Goal: Task Accomplishment & Management: Manage account settings

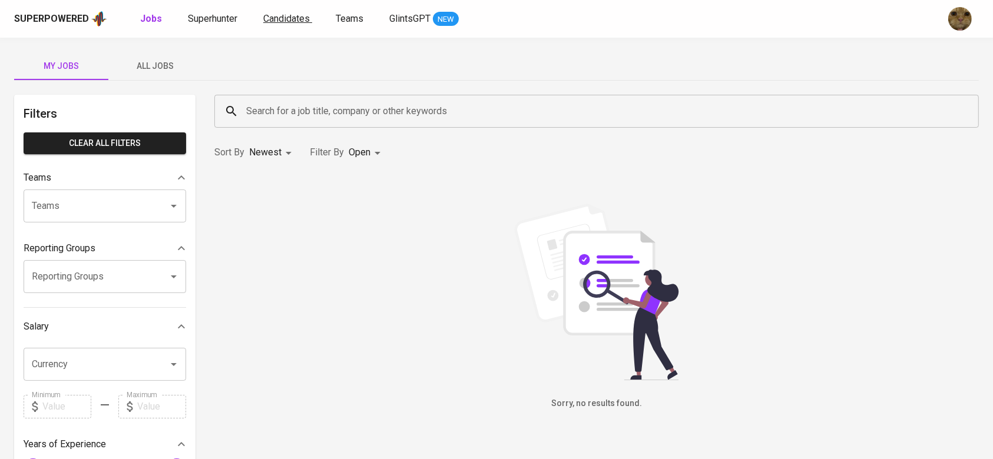
click at [292, 22] on span "Candidates" at bounding box center [286, 18] width 47 height 11
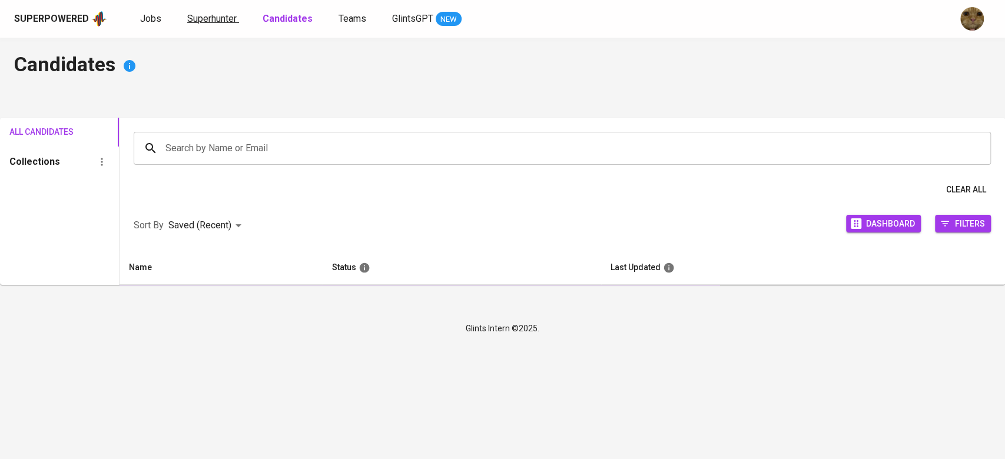
click at [237, 14] on link "Superhunter" at bounding box center [213, 19] width 52 height 15
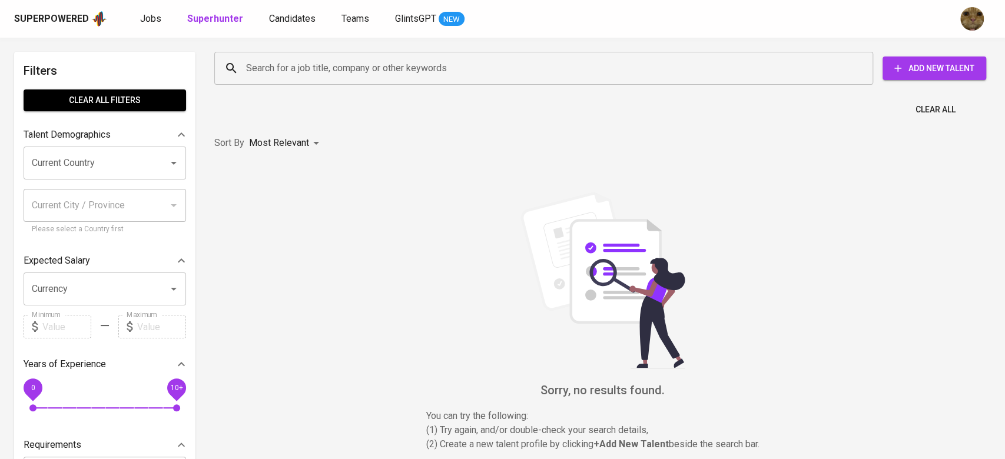
click at [218, 14] on b "Superhunter" at bounding box center [215, 18] width 56 height 11
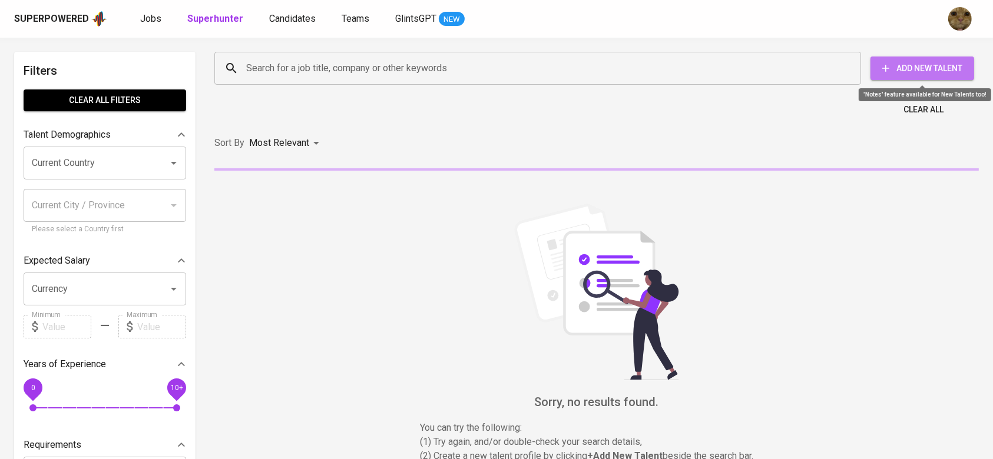
click at [891, 73] on span "Add New Talent" at bounding box center [922, 68] width 85 height 15
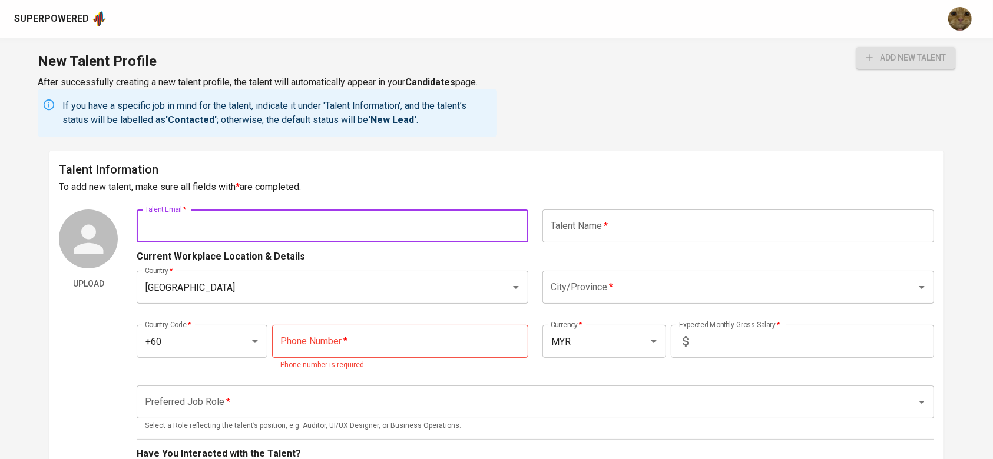
click at [360, 235] on input "text" at bounding box center [333, 226] width 392 height 33
paste input "+60129388940"
type input "+60129388940"
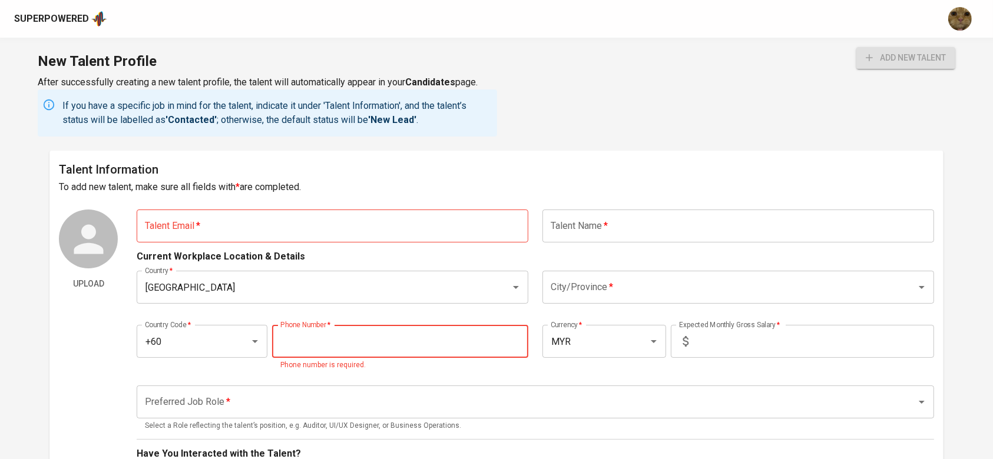
click at [349, 344] on input "tel" at bounding box center [400, 341] width 256 height 33
paste input "12-938-8940"
click at [346, 274] on div "Malaysia Country *" at bounding box center [333, 287] width 392 height 33
type input "12-938-8940"
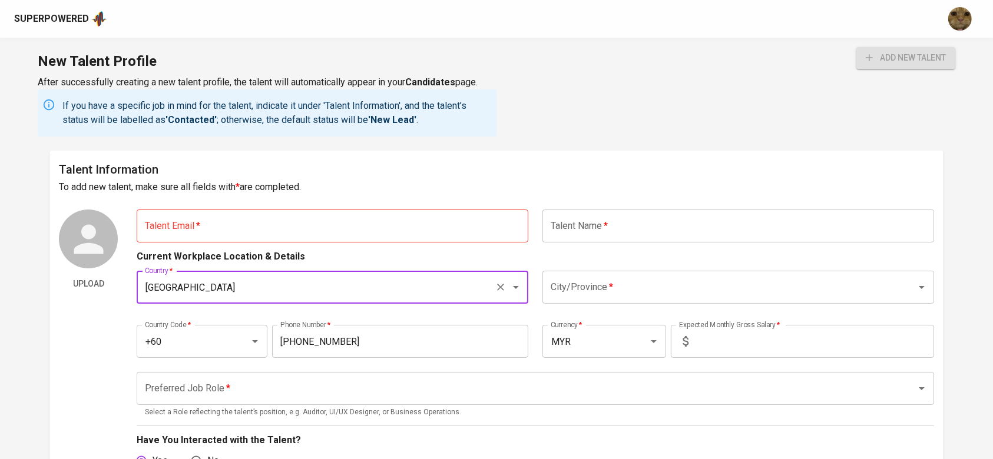
click at [374, 250] on div "Current Workplace Location & Details" at bounding box center [535, 253] width 797 height 21
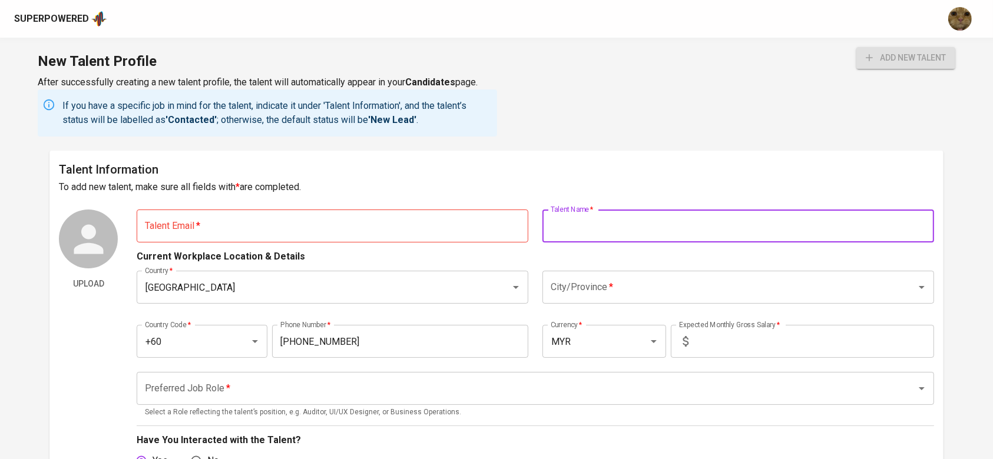
click at [589, 223] on input "text" at bounding box center [738, 226] width 392 height 33
paste input "[PERSON_NAME]"
type input "[PERSON_NAME]"
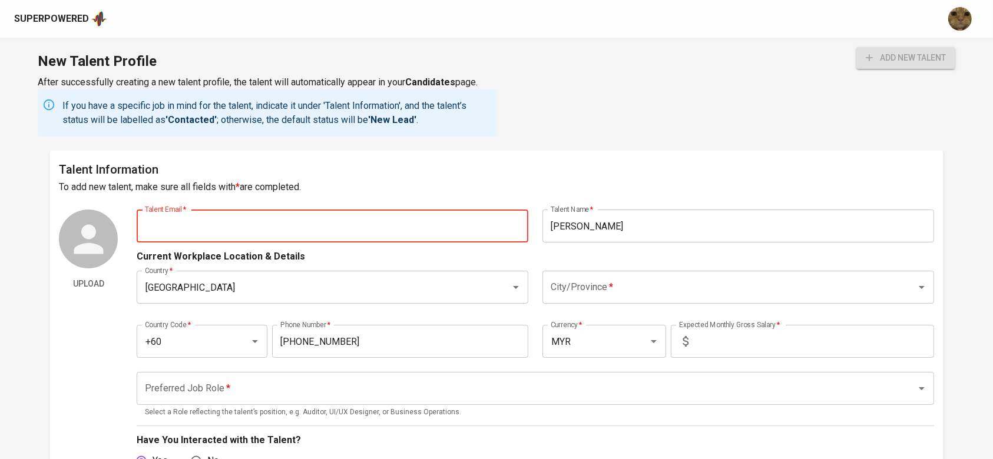
click at [331, 240] on input "text" at bounding box center [333, 226] width 392 height 33
paste input "gohjunhuang@gmail.com"
type input "gohjunhuang@gmail.com"
click at [369, 179] on h6 "To add new talent, make sure all fields with * are completed." at bounding box center [496, 187] width 874 height 16
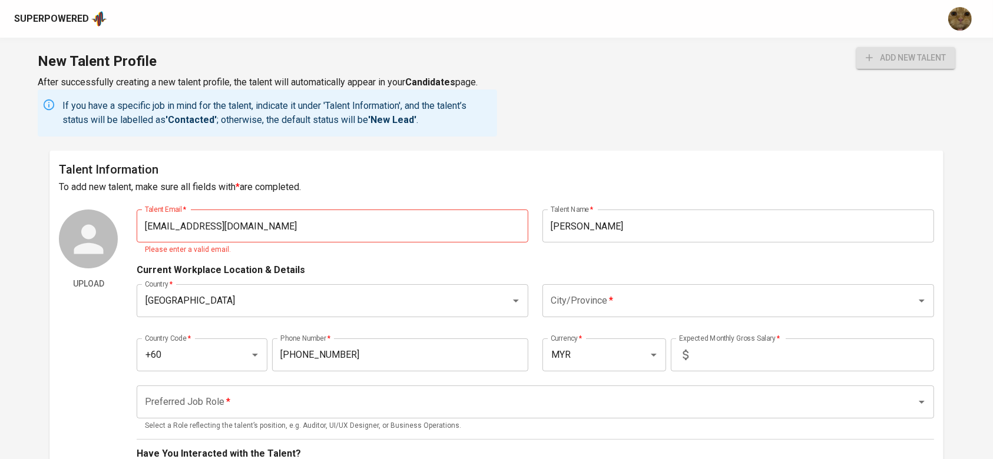
click at [622, 285] on div "City/Province *" at bounding box center [738, 300] width 392 height 33
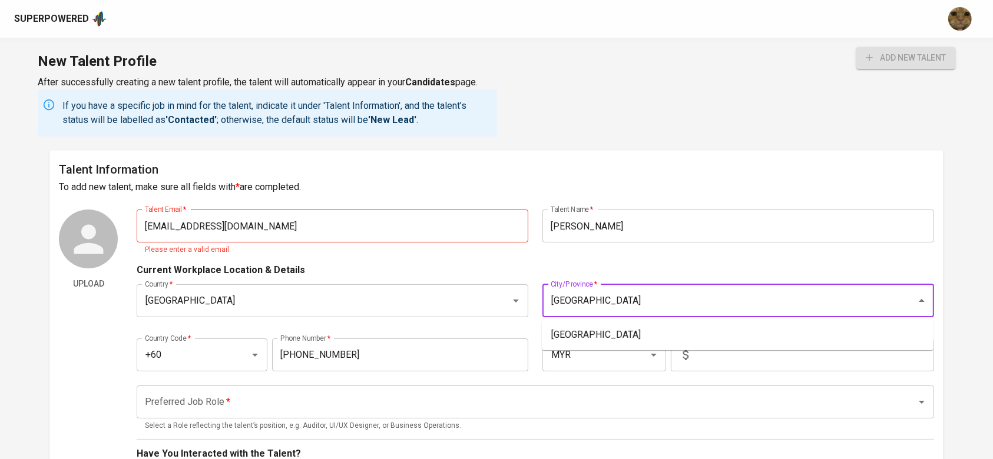
click at [622, 322] on ul "Kuala Lumpur" at bounding box center [738, 335] width 392 height 31
click at [623, 330] on li "Kuala Lumpur" at bounding box center [738, 334] width 392 height 21
type input "Kuala Lumpur"
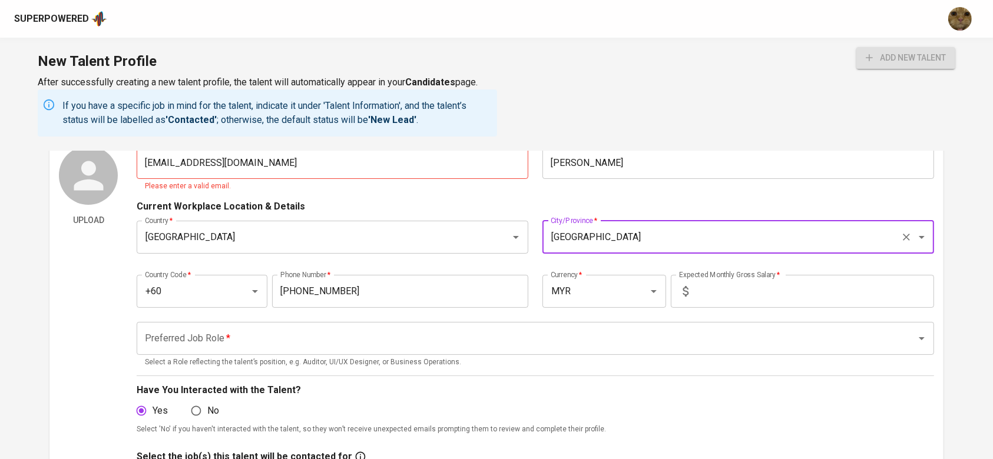
scroll to position [78, 0]
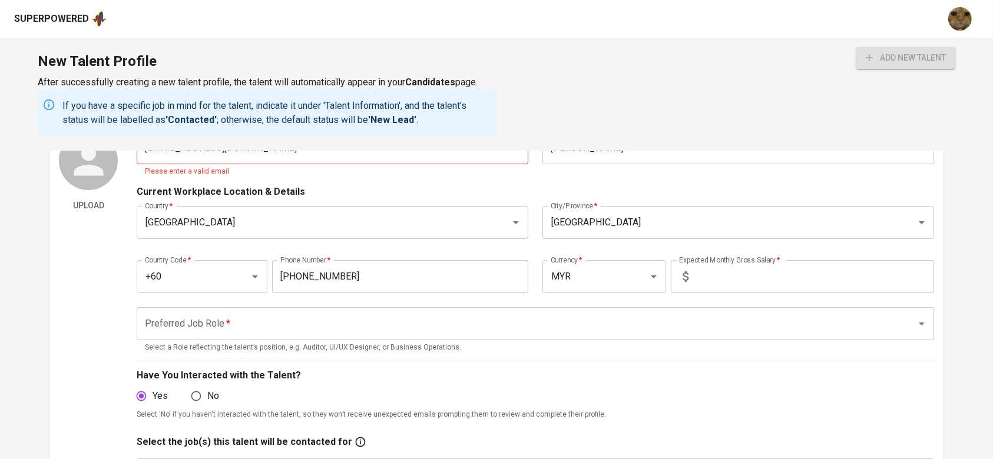
click at [329, 177] on p "Please enter a valid email." at bounding box center [332, 172] width 375 height 12
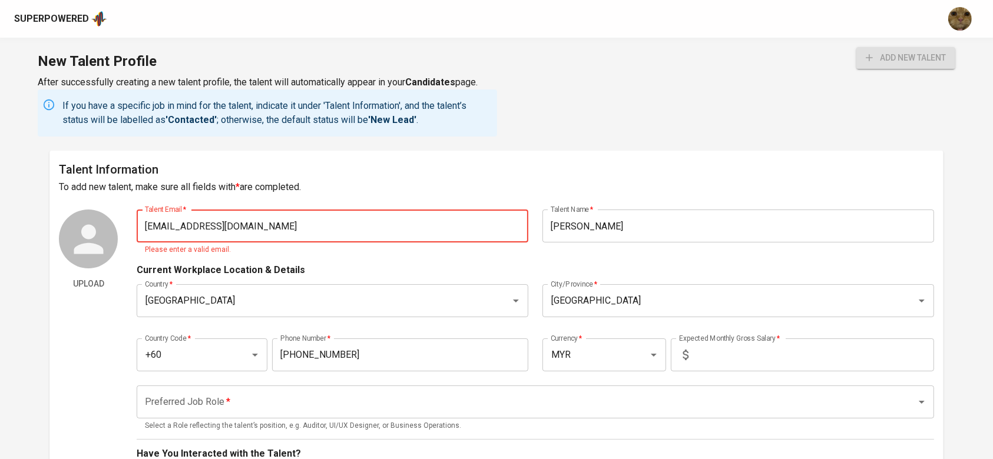
click at [255, 229] on input "gohjunhuang@gmail.com" at bounding box center [333, 226] width 392 height 33
click at [141, 223] on input "gohjunhuang@gmail.com" at bounding box center [333, 226] width 392 height 33
click at [262, 260] on div "Current Workplace Location & Details" at bounding box center [535, 266] width 797 height 21
click at [260, 234] on input "gohjunhuang@gmail.com" at bounding box center [333, 226] width 392 height 33
type input "gohjunhuang@gmail.com"
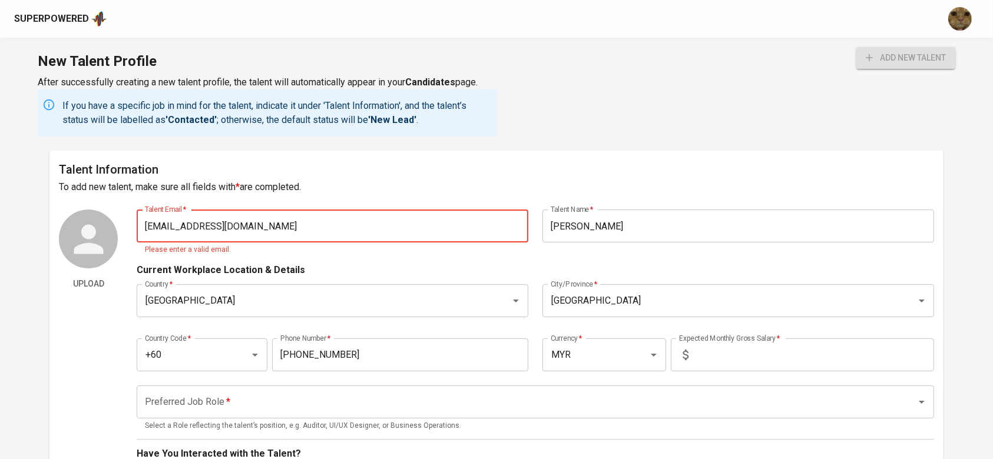
click at [856, 47] on button "add new talent" at bounding box center [905, 58] width 99 height 22
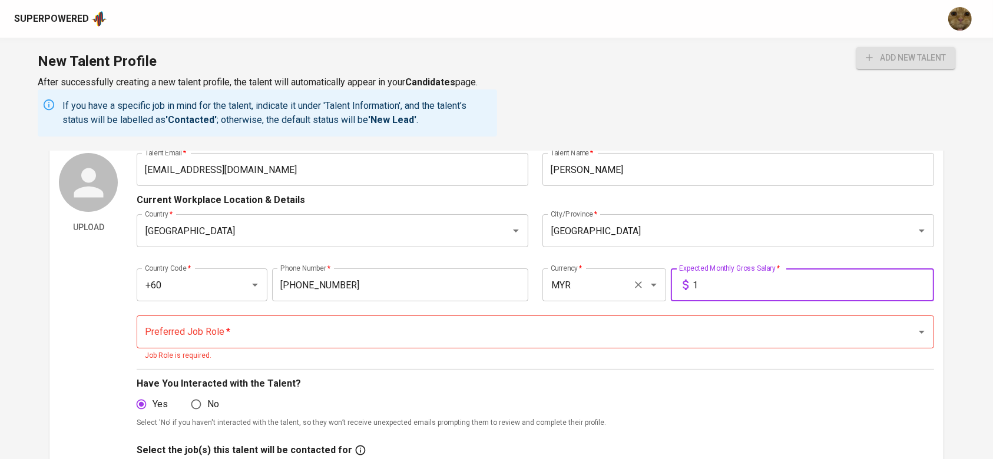
scroll to position [78, 0]
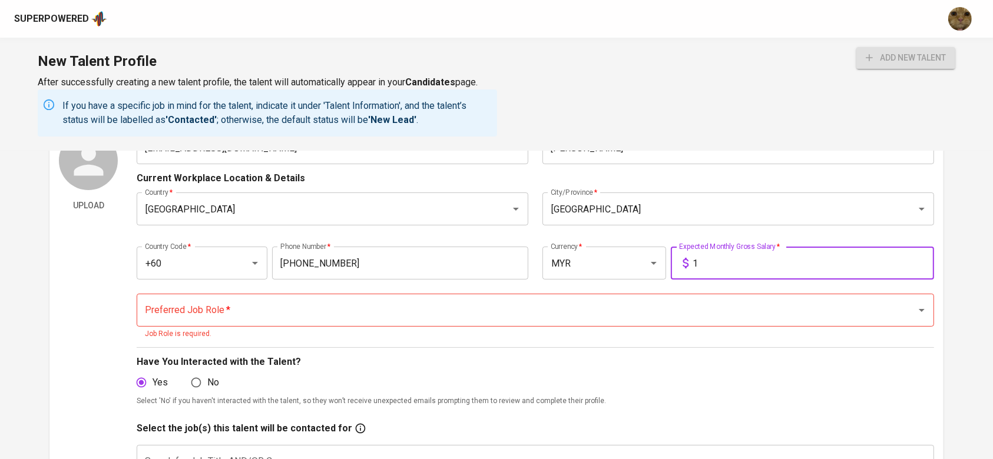
type input "1"
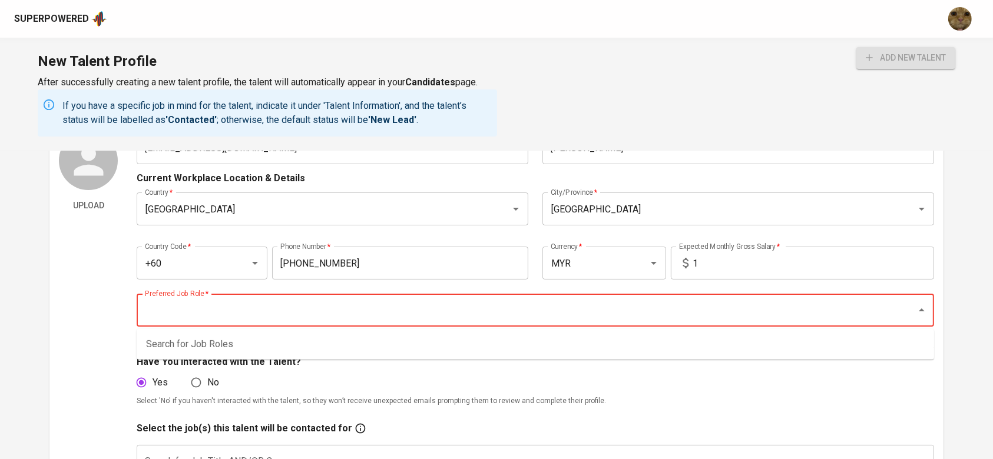
click at [406, 309] on input "Preferred Job Role   *" at bounding box center [518, 310] width 753 height 22
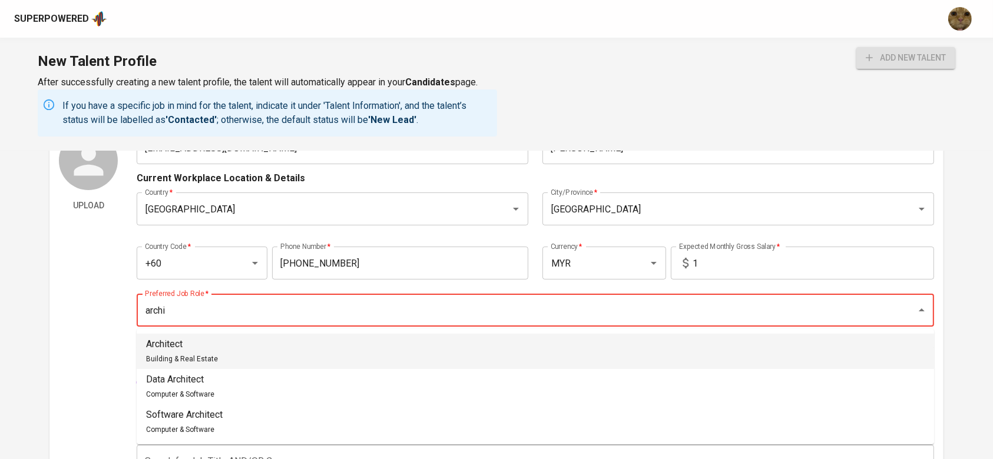
click at [399, 343] on li "Architect Building & Real Estate" at bounding box center [535, 351] width 797 height 35
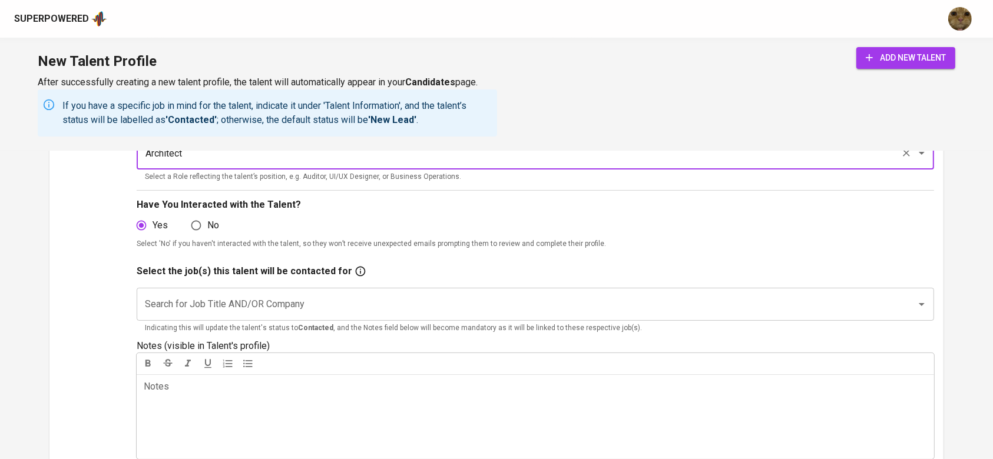
type input "Architect"
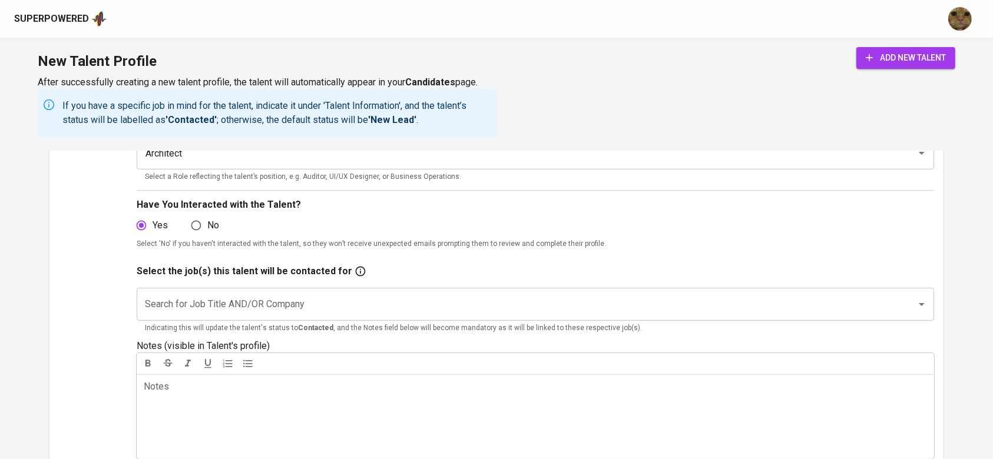
click at [207, 220] on span "No" at bounding box center [213, 225] width 12 height 14
click at [207, 220] on input "No" at bounding box center [196, 225] width 22 height 22
radio input "true"
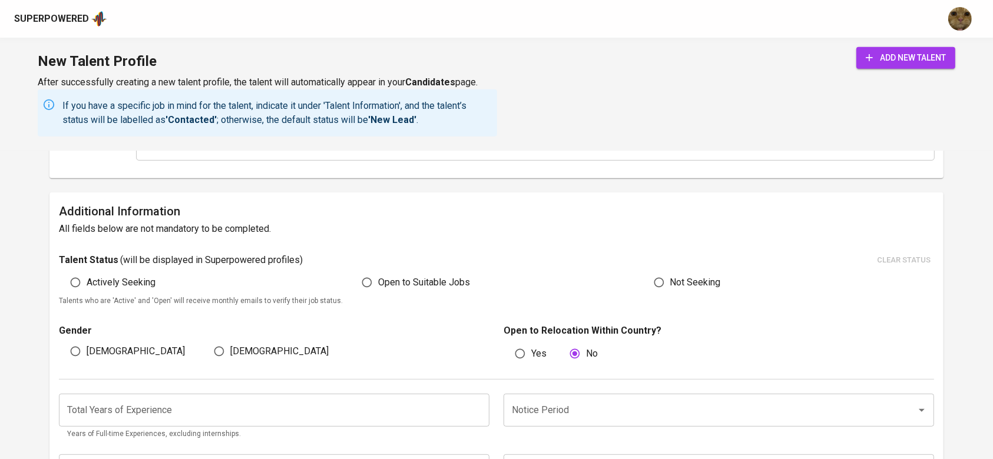
scroll to position [549, 0]
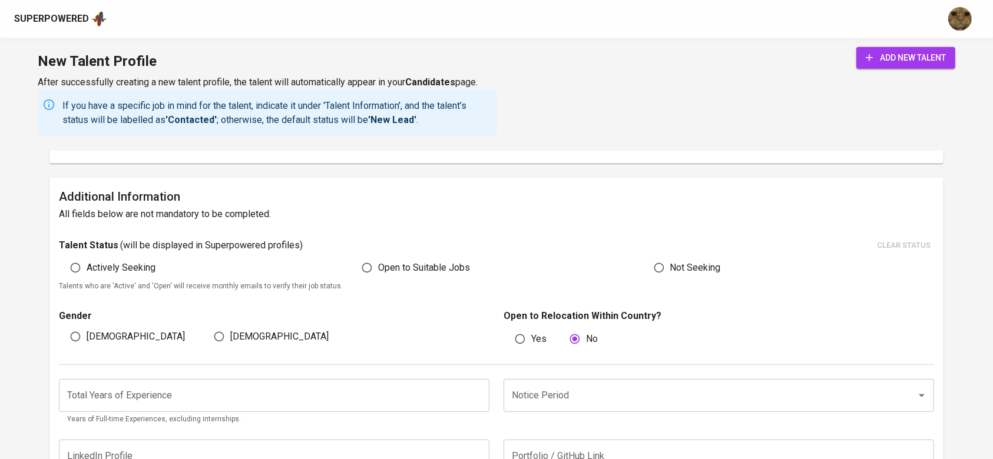
click at [900, 71] on div "add new talent" at bounding box center [905, 91] width 99 height 89
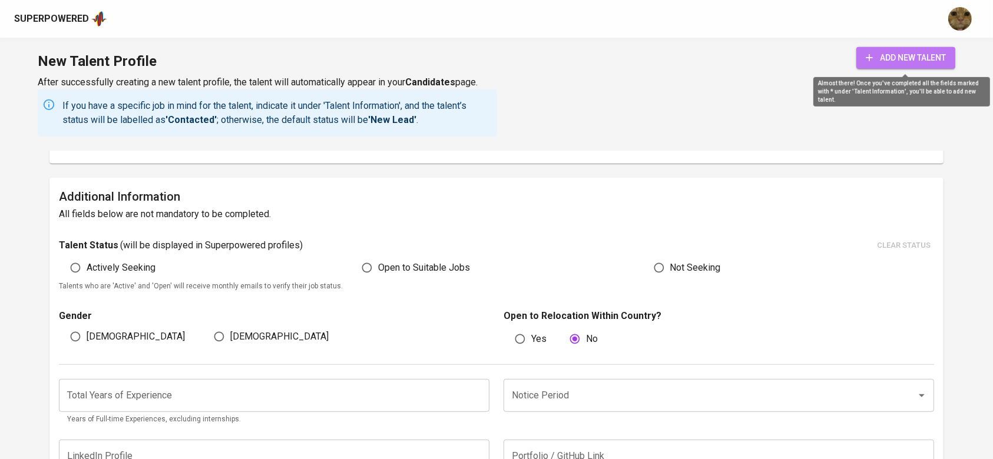
click at [899, 67] on button "add new talent" at bounding box center [905, 58] width 99 height 22
radio input "true"
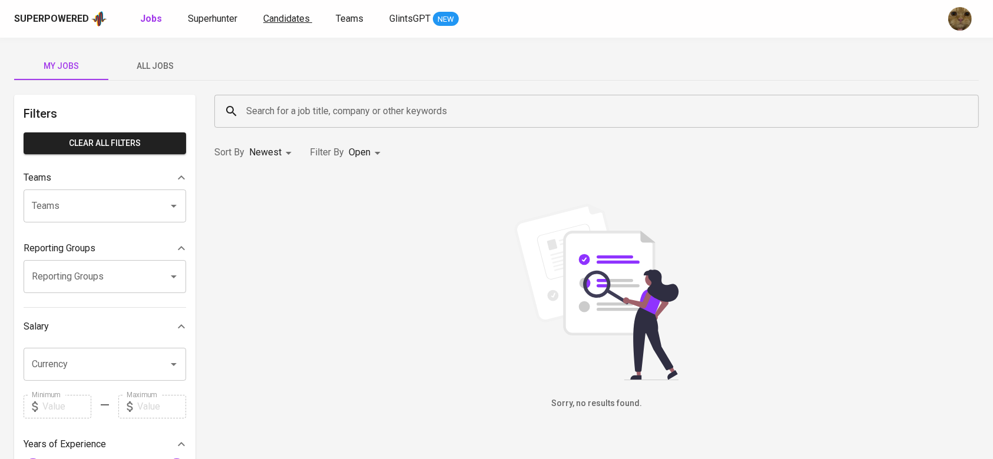
click at [295, 13] on span "Candidates" at bounding box center [286, 18] width 47 height 11
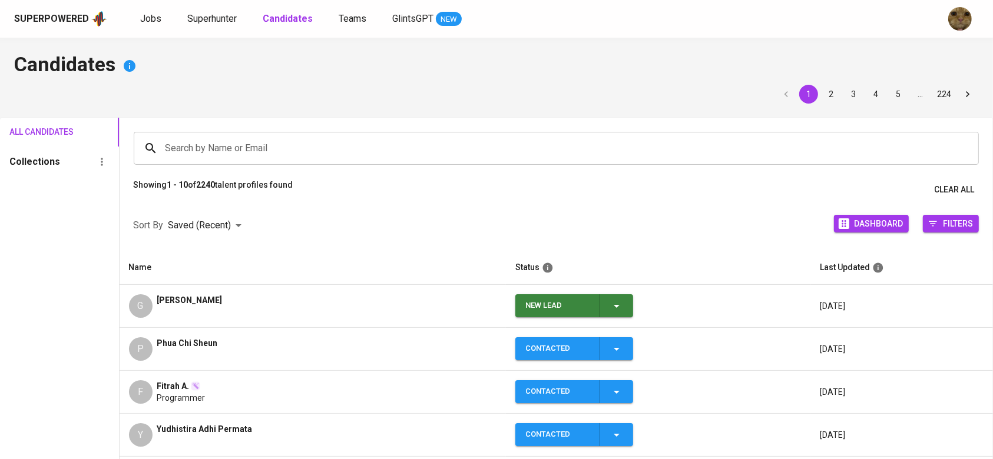
click at [609, 308] on icon "button" at bounding box center [616, 306] width 14 height 14
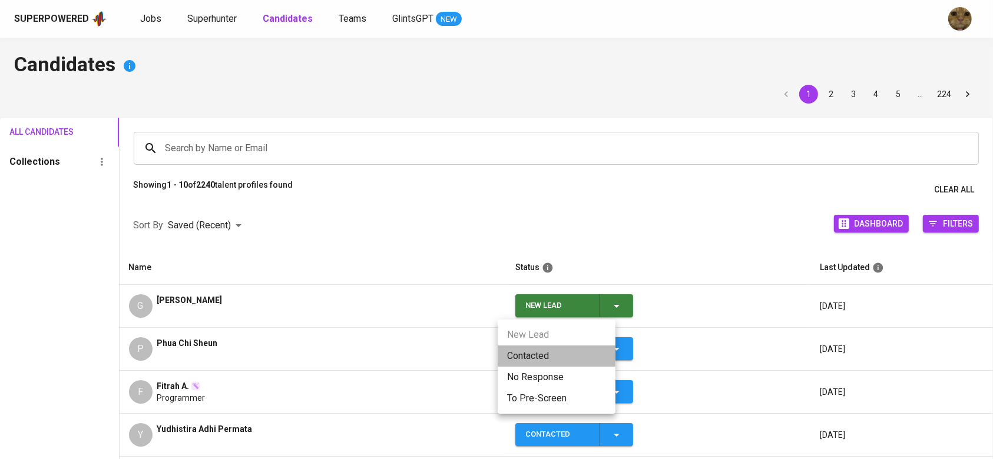
click at [535, 364] on li "Contacted" at bounding box center [557, 356] width 118 height 21
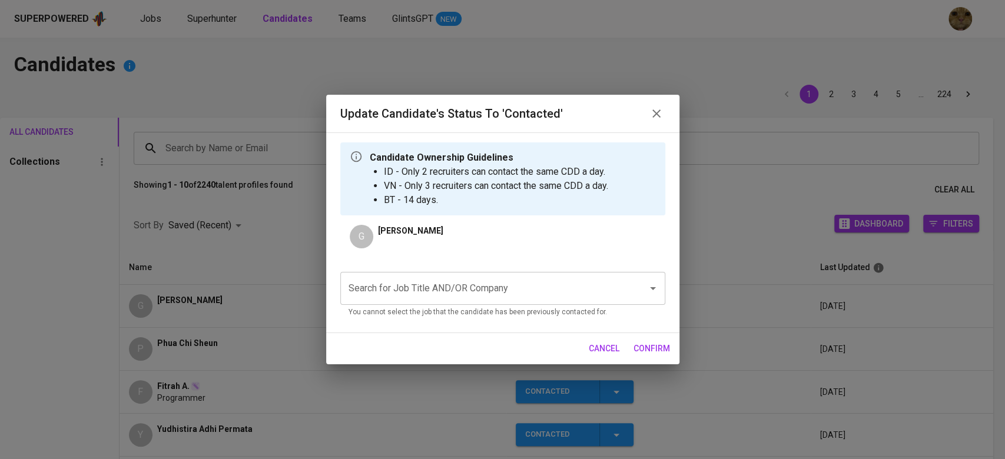
click at [443, 267] on div "Search for Job Title AND/OR Company Search for Job Title AND/OR Company You can…" at bounding box center [502, 293] width 325 height 61
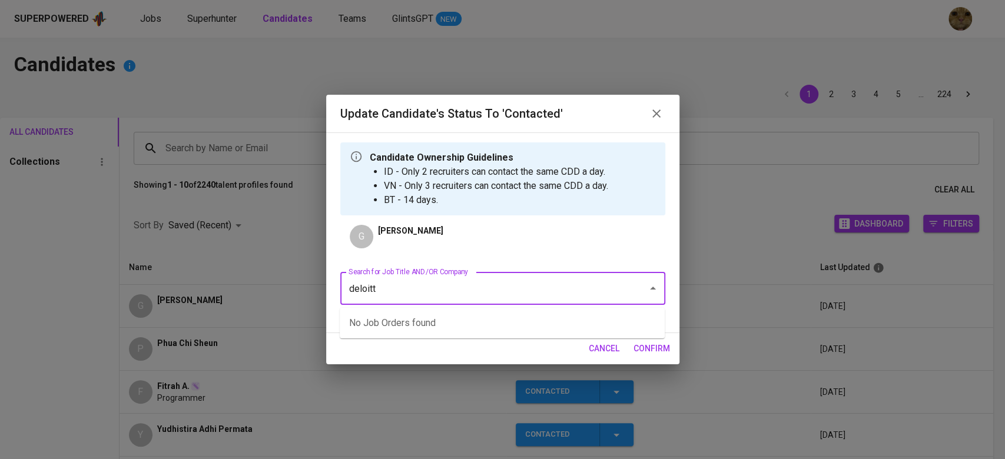
type input "deloitte"
type input "sre"
click at [462, 319] on li "Site Reliability Engineeer (Deloitte Touche Tohmatsu Limited)" at bounding box center [502, 323] width 325 height 21
type input "sit"
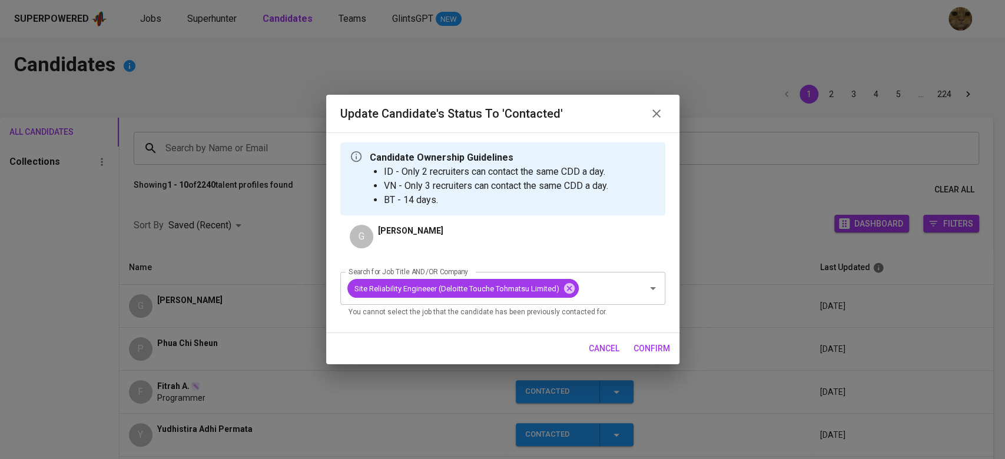
click at [636, 349] on span "confirm" at bounding box center [652, 349] width 37 height 15
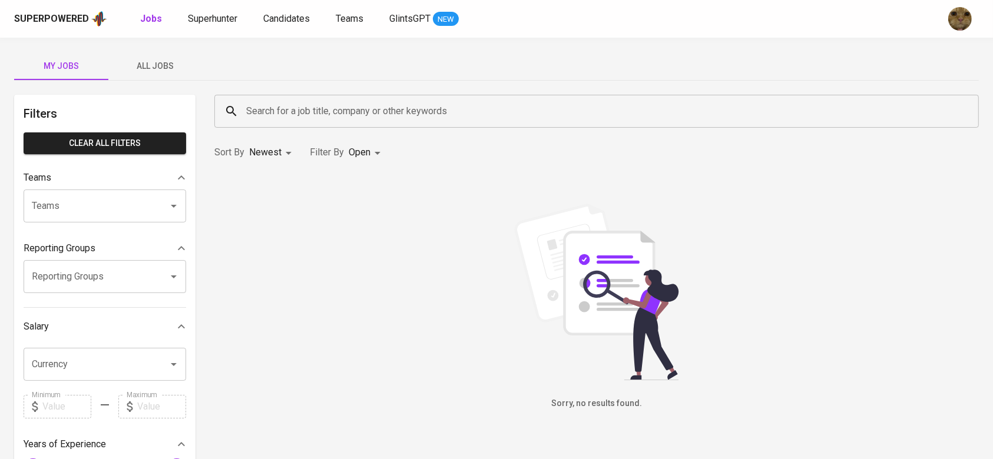
click at [154, 59] on span "All Jobs" at bounding box center [155, 66] width 80 height 15
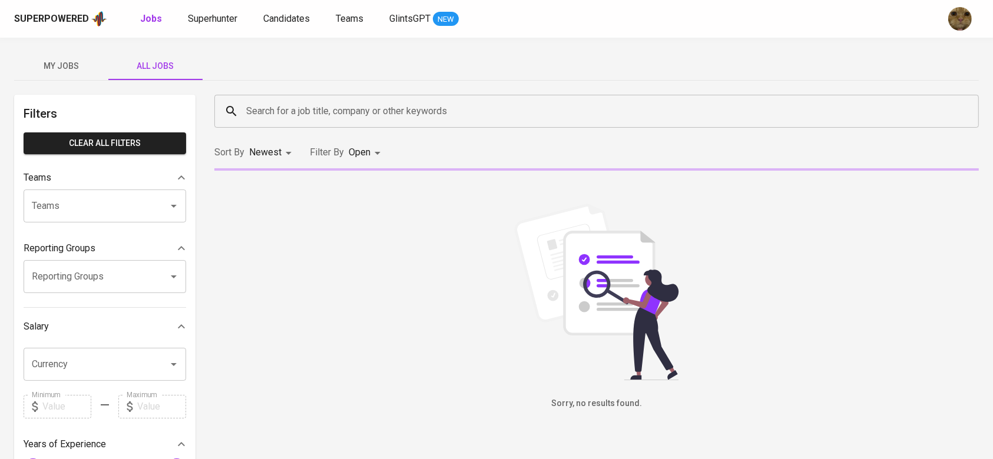
click at [324, 110] on input "Search for a job title, company or other keywords" at bounding box center [599, 111] width 712 height 22
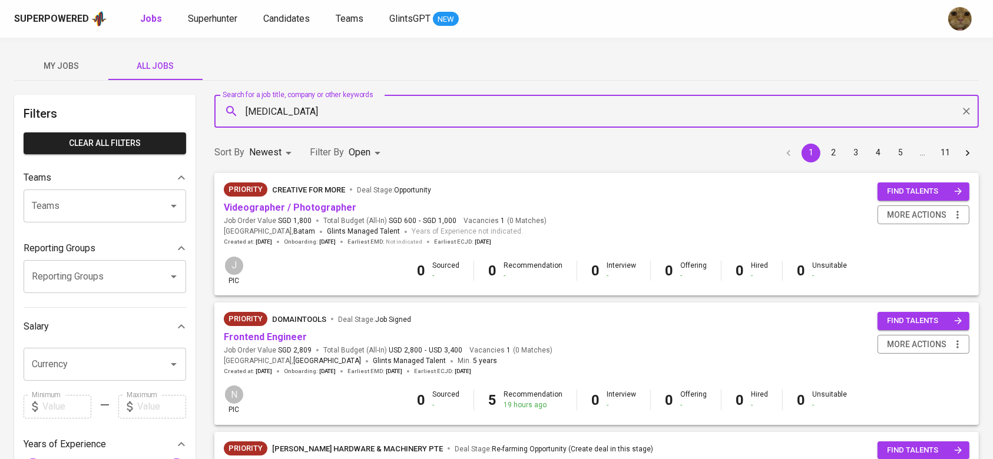
type input "meridia"
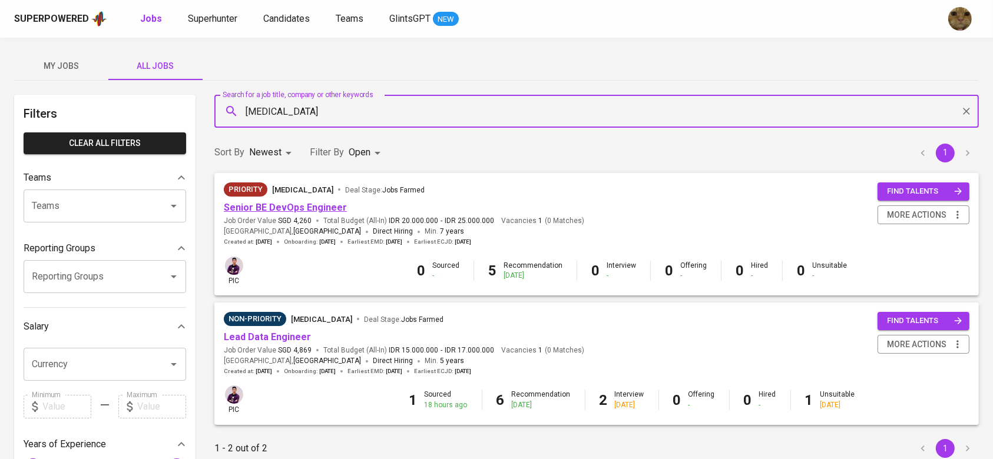
click at [289, 205] on link "Senior BE DevOps Engineer" at bounding box center [285, 207] width 123 height 11
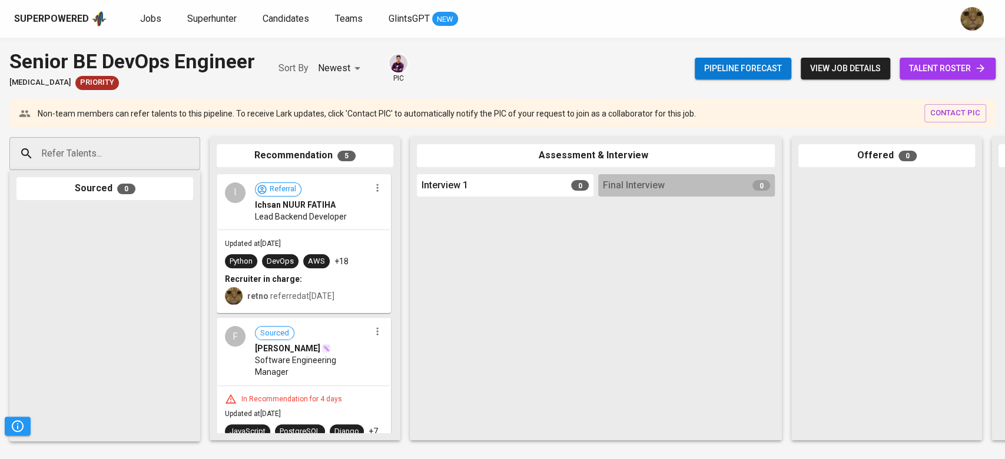
click at [925, 71] on span "talent roster" at bounding box center [947, 68] width 77 height 15
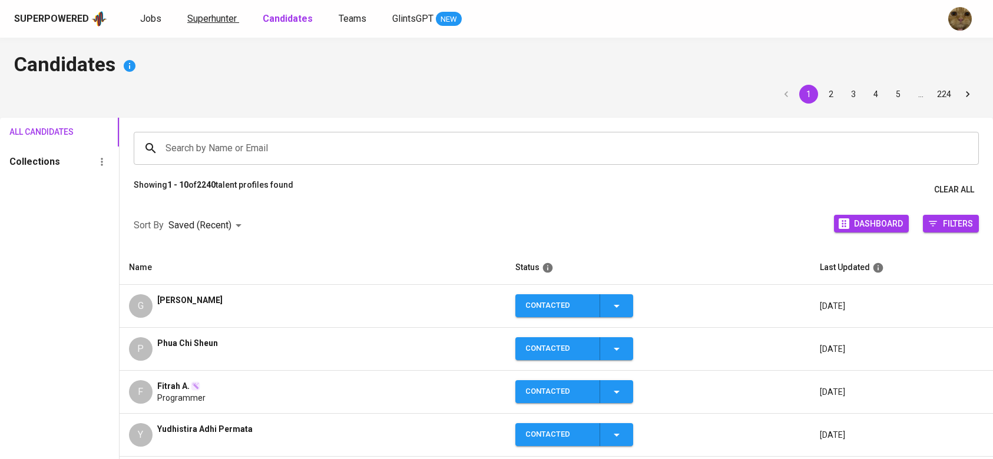
click at [206, 14] on span "Superhunter" at bounding box center [211, 18] width 49 height 11
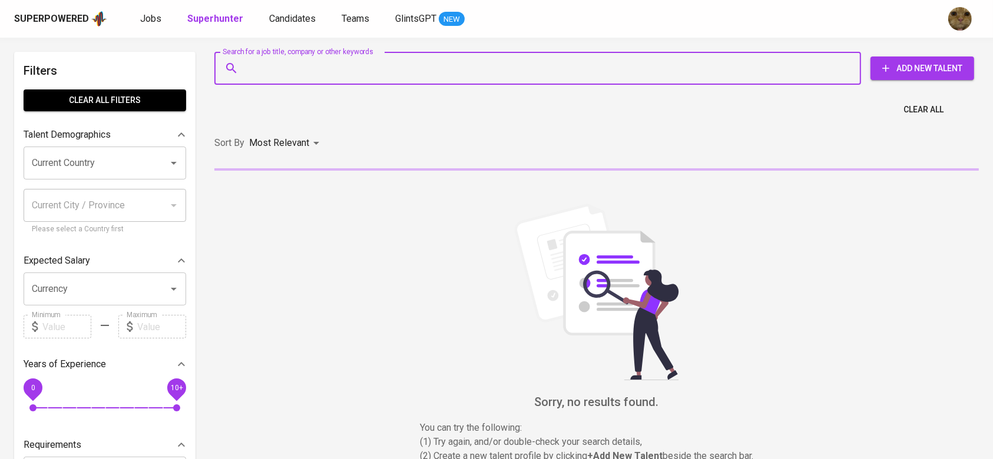
click at [277, 61] on input "Search for a job title, company or other keywords" at bounding box center [540, 68] width 595 height 22
paste input "9akrisherdianto@gmail.com"
type input "9akrisherdianto@gmail.com"
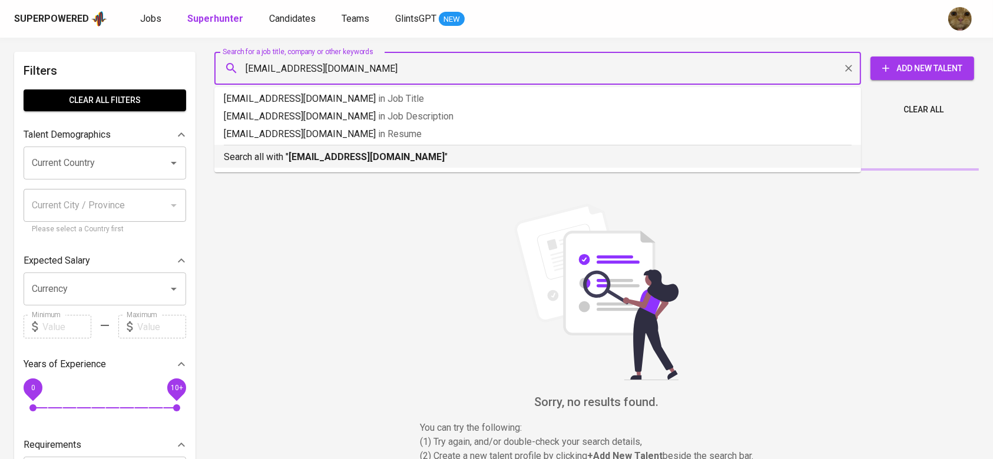
click at [280, 161] on p "Search all with " 9akrisherdianto@gmail.com "" at bounding box center [538, 157] width 628 height 14
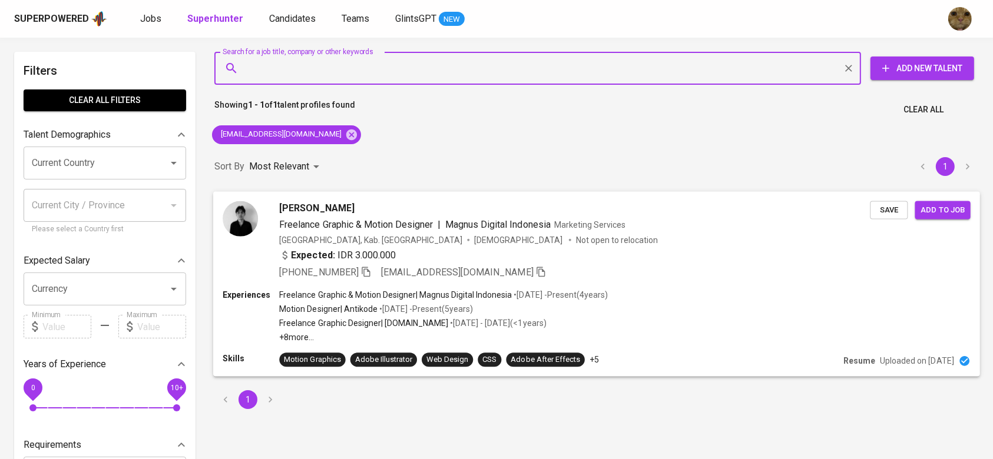
click at [634, 263] on div "Expected: IDR 3.000.000" at bounding box center [574, 256] width 591 height 17
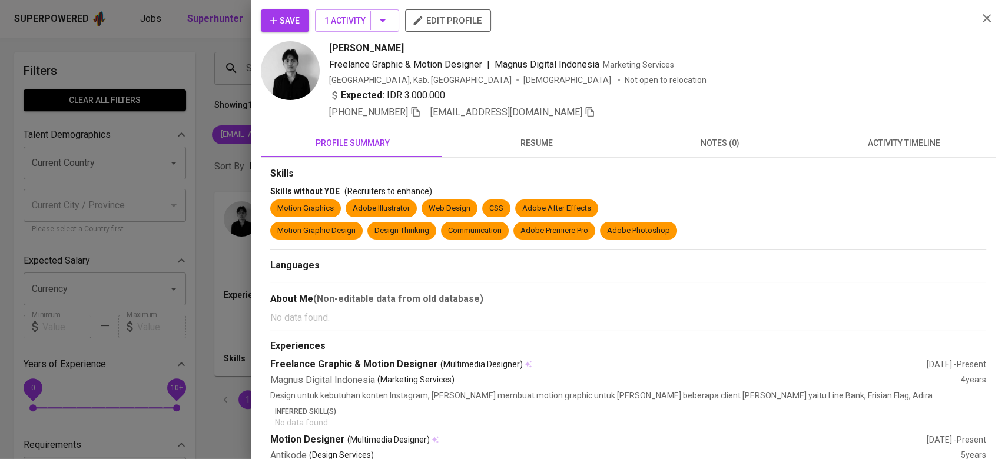
click at [897, 141] on span "activity timeline" at bounding box center [904, 143] width 170 height 15
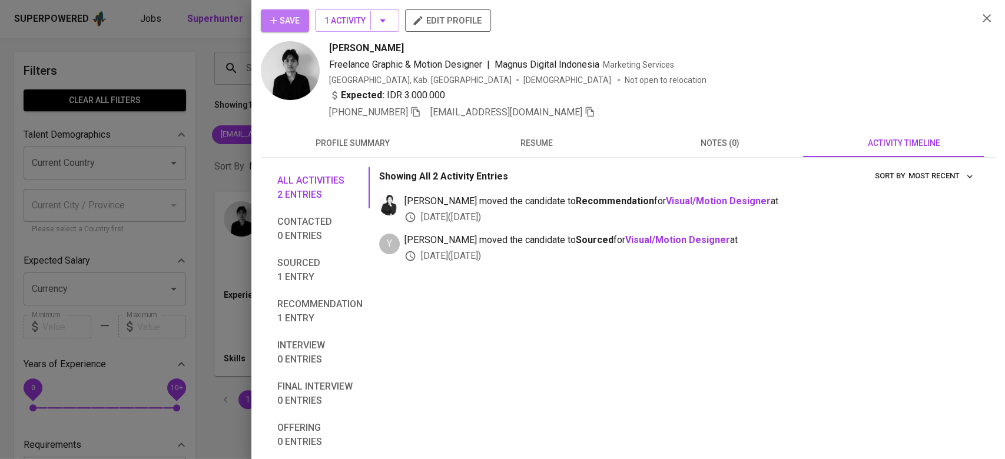
click at [291, 23] on span "Save" at bounding box center [284, 21] width 29 height 15
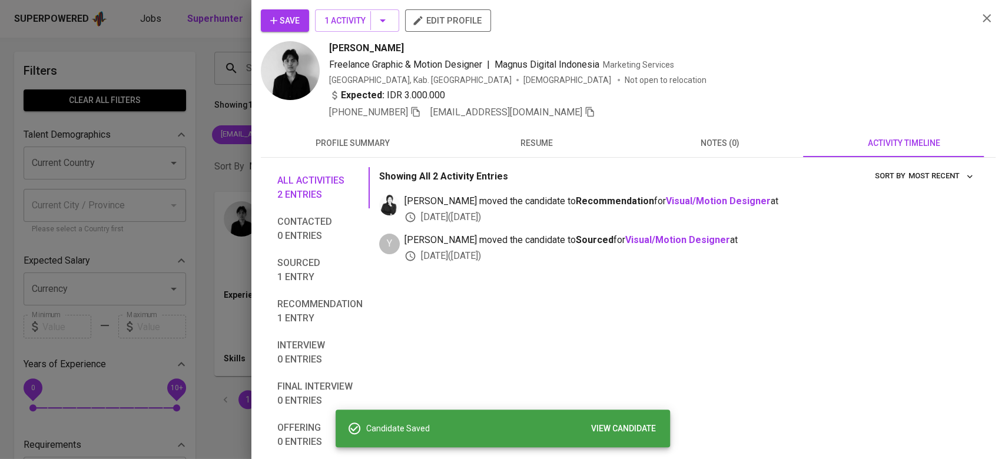
click at [230, 35] on div at bounding box center [502, 229] width 1005 height 459
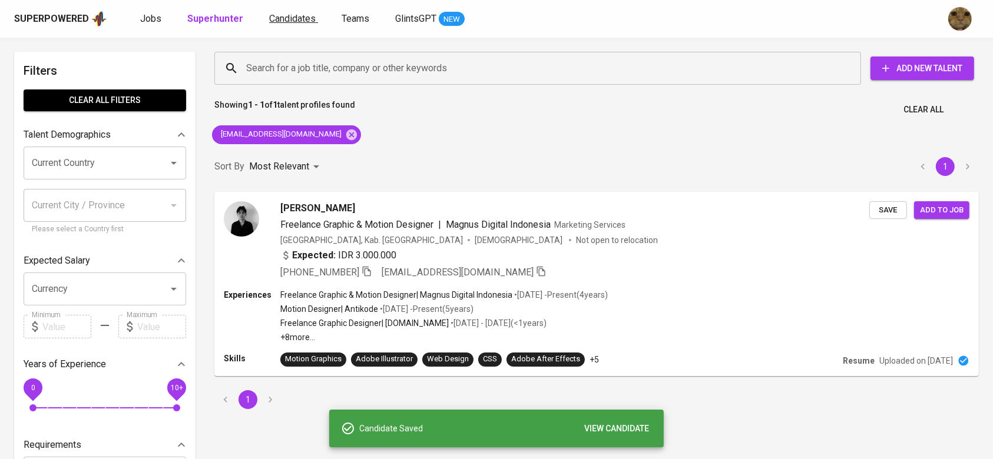
click at [287, 18] on span "Candidates" at bounding box center [292, 18] width 47 height 11
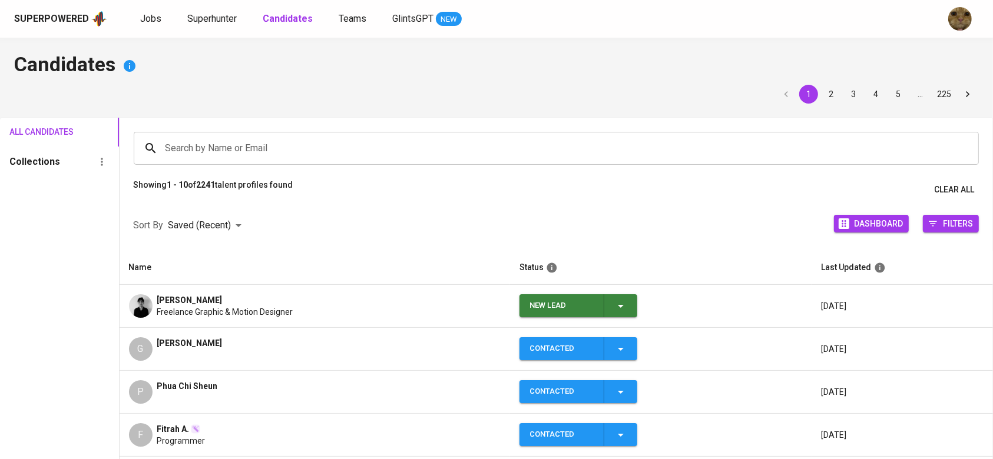
scroll to position [175, 0]
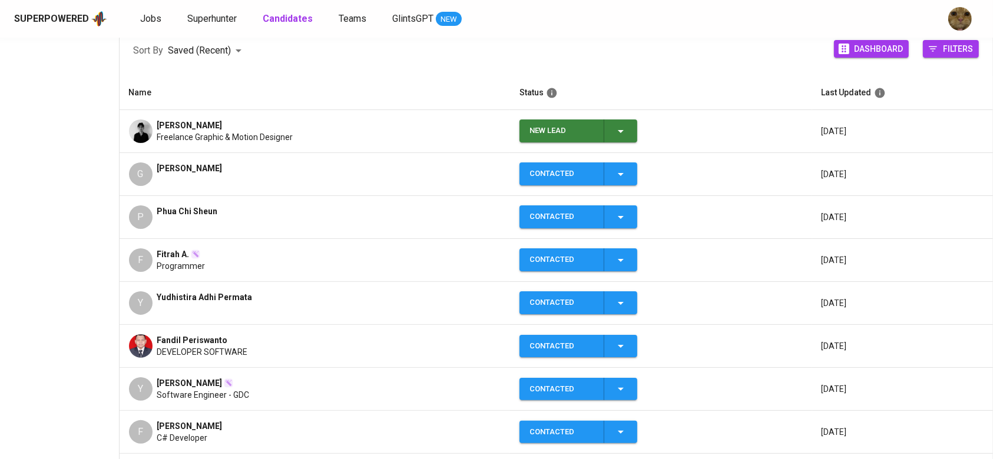
click at [612, 132] on div "New Lead" at bounding box center [578, 131] width 98 height 23
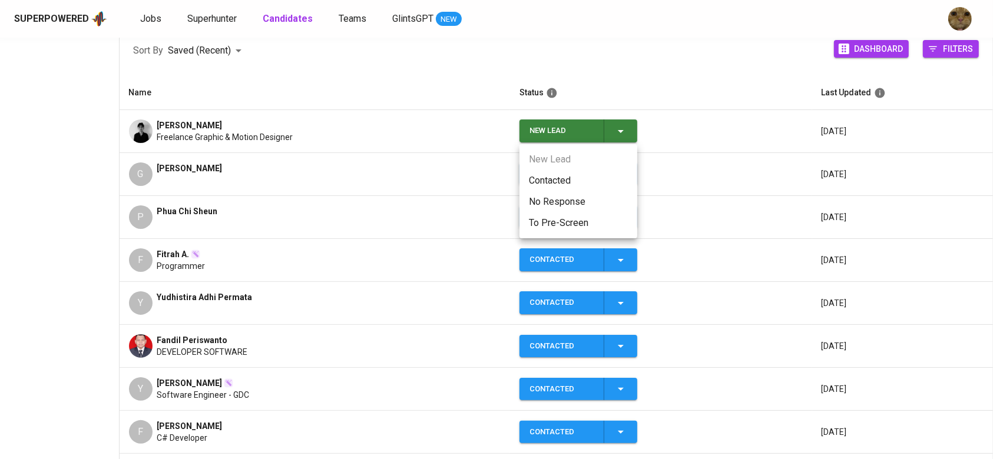
click at [562, 184] on li "Contacted" at bounding box center [578, 180] width 118 height 21
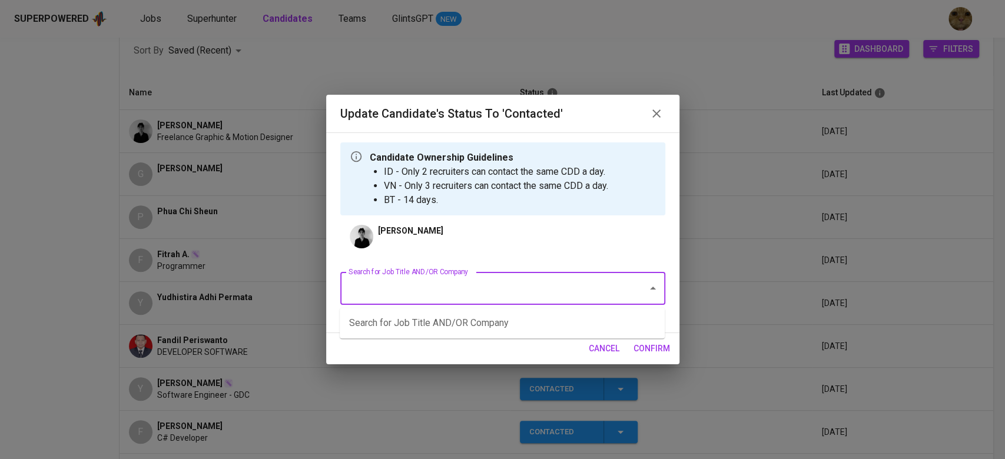
click at [393, 299] on input "Search for Job Title AND/OR Company" at bounding box center [486, 288] width 281 height 22
type input "aviation"
type input "design"
type input "motion"
click at [466, 335] on ul "RSM - Senior Developer (PayrollServe) (RSM - [GEOGRAPHIC_DATA])" at bounding box center [502, 323] width 325 height 31
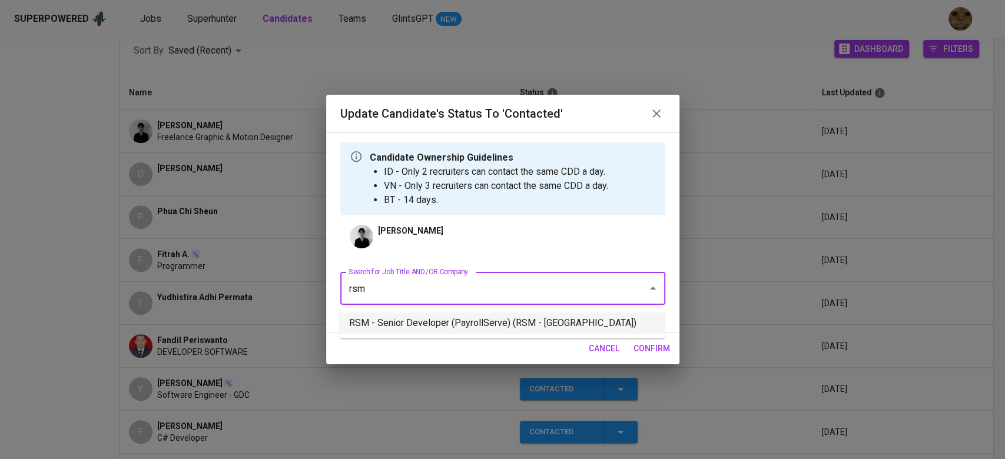
click at [485, 327] on li "RSM - Senior Developer (PayrollServe) (RSM - [GEOGRAPHIC_DATA])" at bounding box center [502, 323] width 325 height 21
type input "rsm"
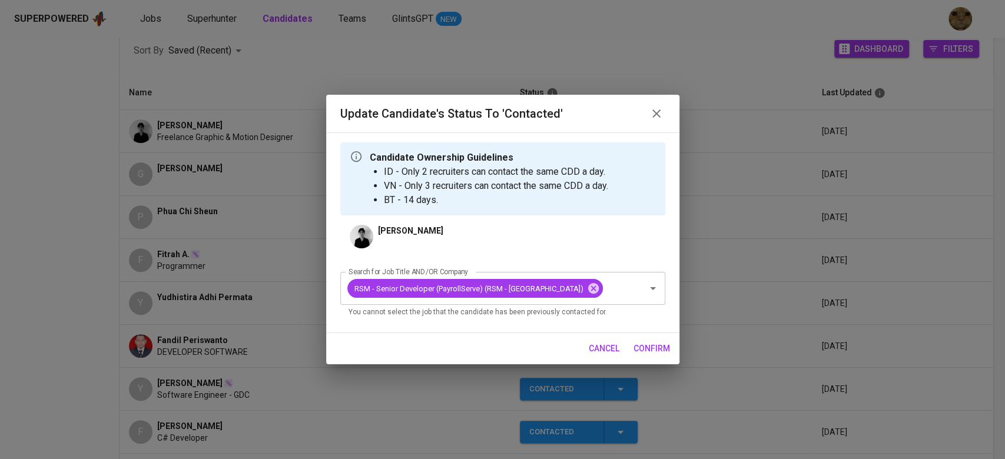
click at [637, 343] on span "confirm" at bounding box center [652, 349] width 37 height 15
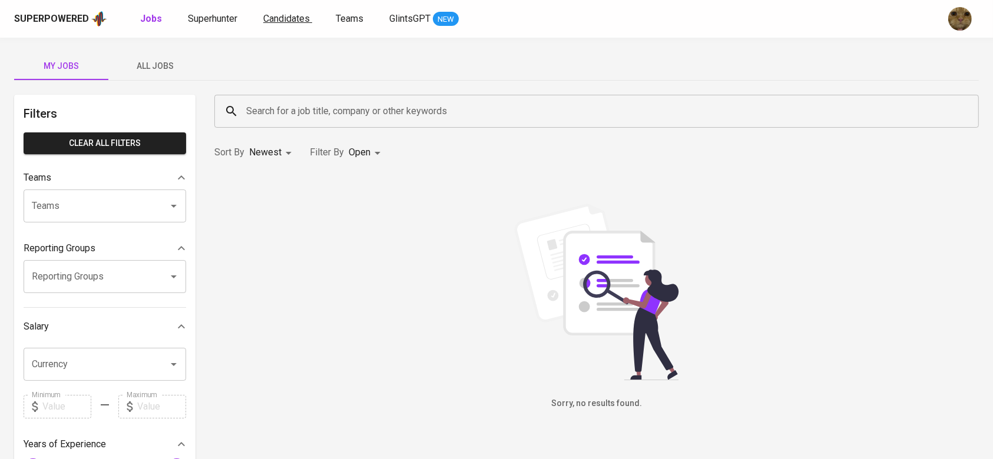
drag, startPoint x: 0, startPoint y: 0, endPoint x: 284, endPoint y: 17, distance: 284.9
click at [284, 17] on span "Candidates" at bounding box center [286, 18] width 47 height 11
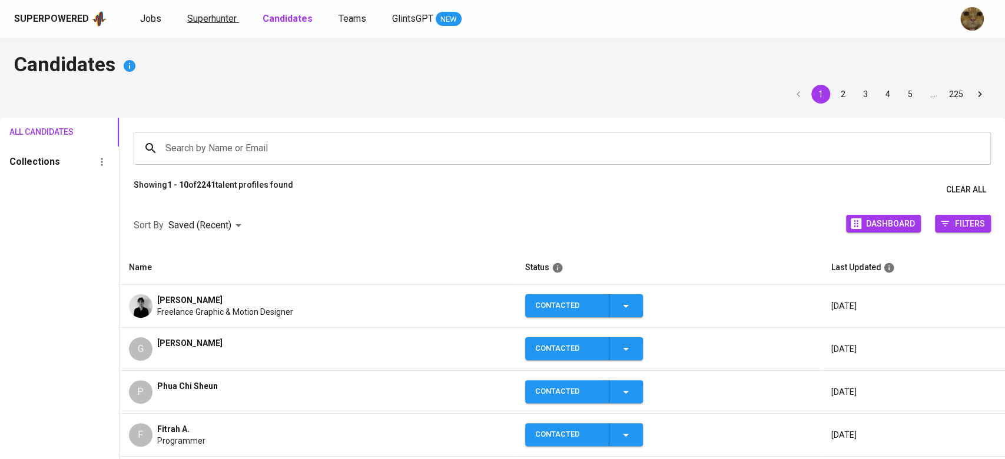
click at [224, 17] on span "Superhunter" at bounding box center [211, 18] width 49 height 11
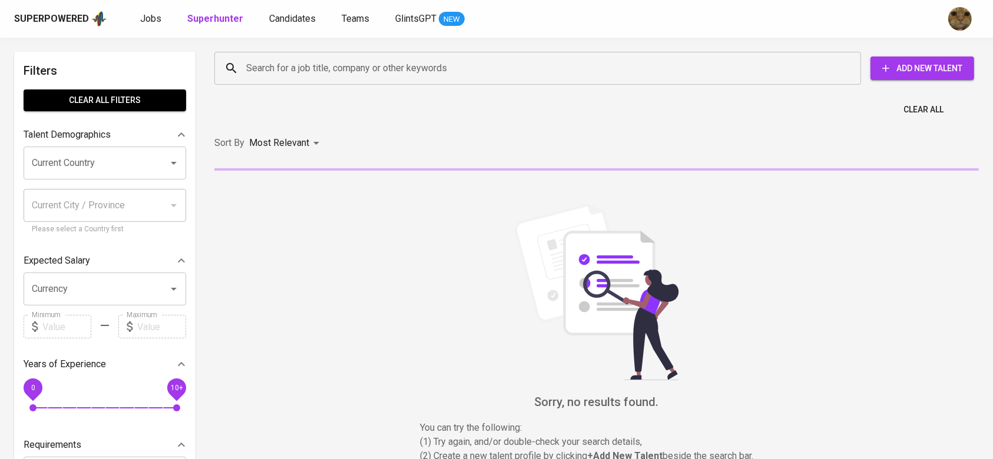
click at [327, 68] on input "Search for a job title, company or other keywords" at bounding box center [540, 68] width 595 height 22
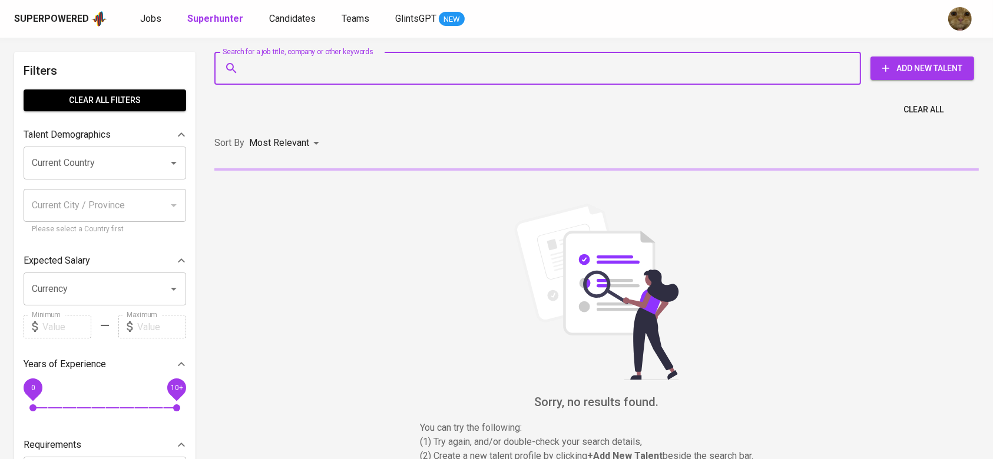
paste input "[EMAIL_ADDRESS][DOMAIN_NAME]"
type input "[EMAIL_ADDRESS][DOMAIN_NAME]"
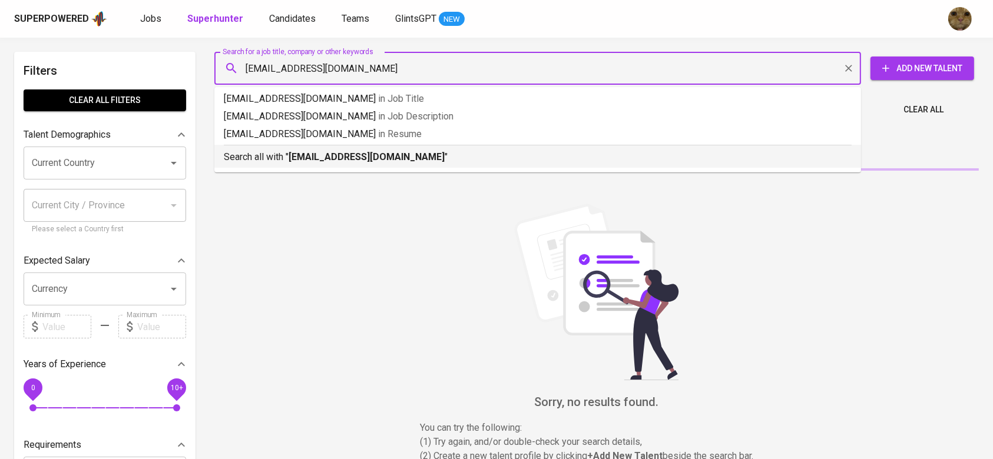
click at [278, 155] on p "Search all with " [EMAIL_ADDRESS][DOMAIN_NAME] "" at bounding box center [538, 157] width 628 height 14
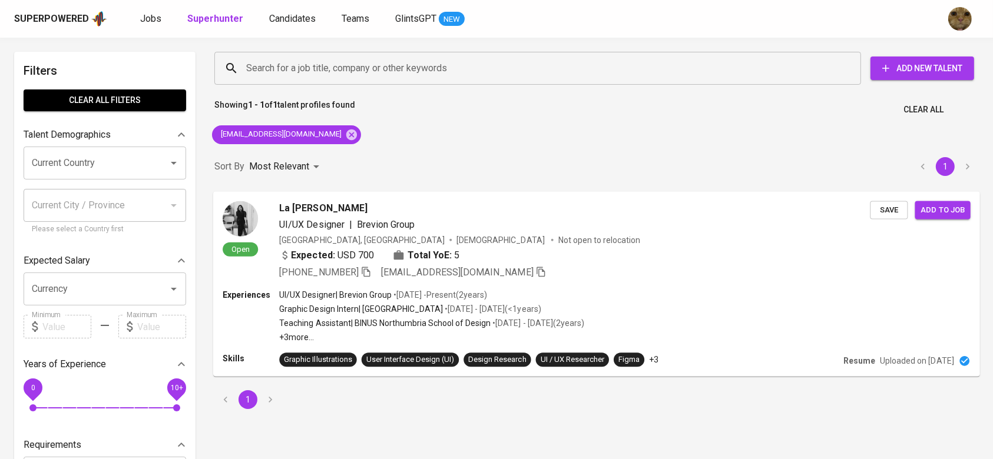
click at [628, 289] on div "Experiences UI/UX Designer | Brevion Group • [DATE] - Present ( 2 years ) Graph…" at bounding box center [597, 316] width 748 height 54
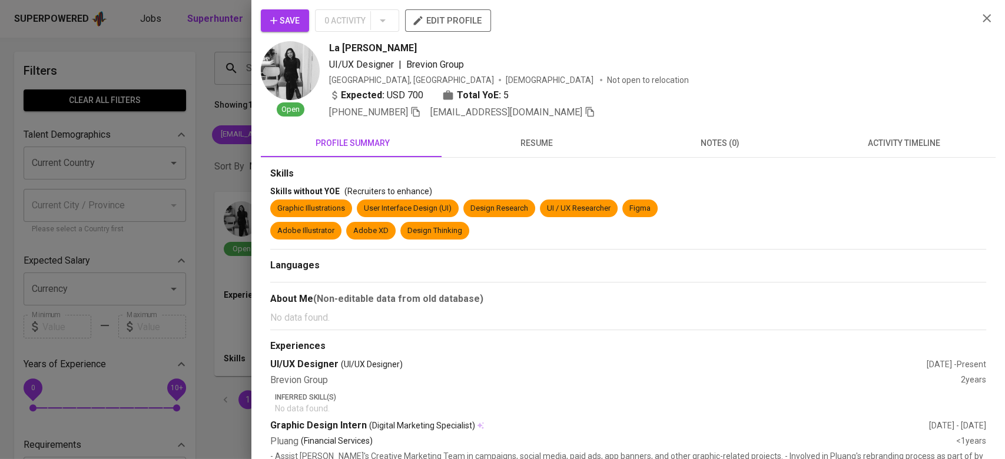
click at [897, 129] on button "activity timeline" at bounding box center [904, 143] width 184 height 28
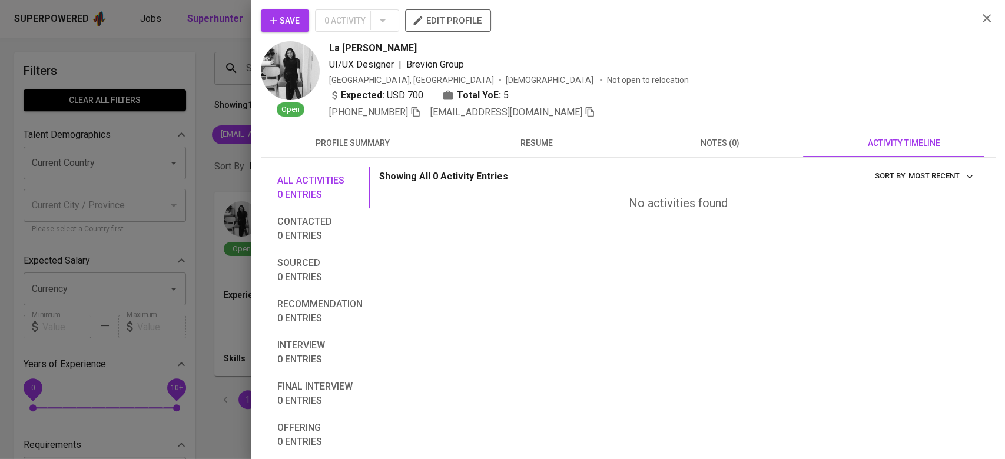
click at [293, 21] on span "Save" at bounding box center [284, 21] width 29 height 15
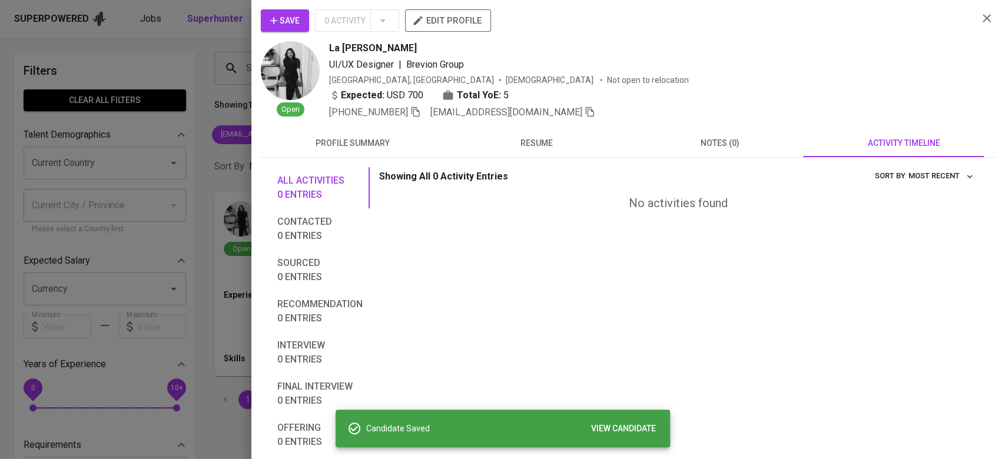
click at [188, 82] on div at bounding box center [502, 229] width 1005 height 459
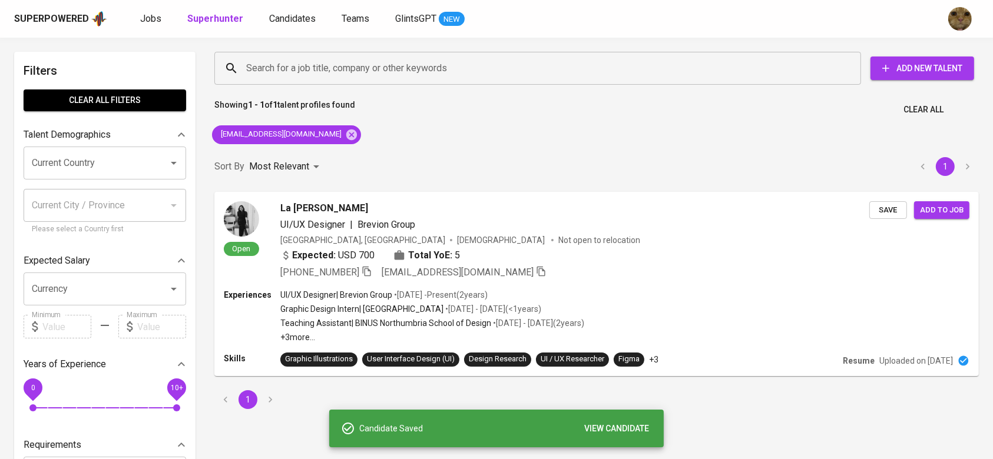
click at [268, 2] on div "Superpowered Jobs Superhunter Candidates Teams GlintsGPT NEW" at bounding box center [496, 19] width 993 height 38
click at [279, 13] on span "Candidates" at bounding box center [292, 18] width 47 height 11
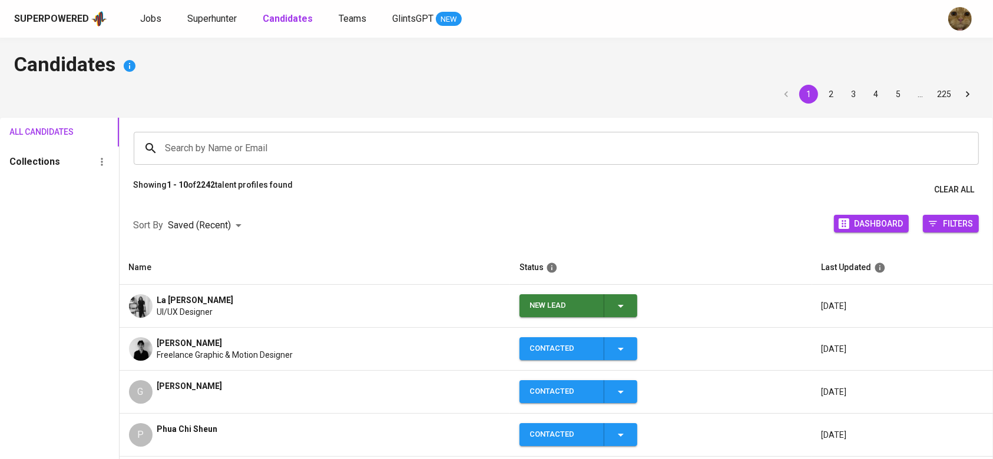
scroll to position [48, 0]
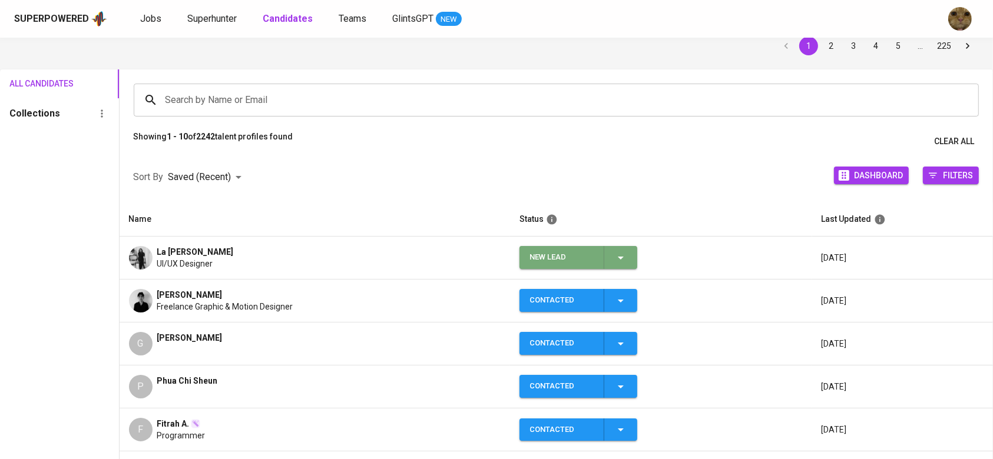
click at [636, 265] on button "New Lead" at bounding box center [578, 257] width 118 height 23
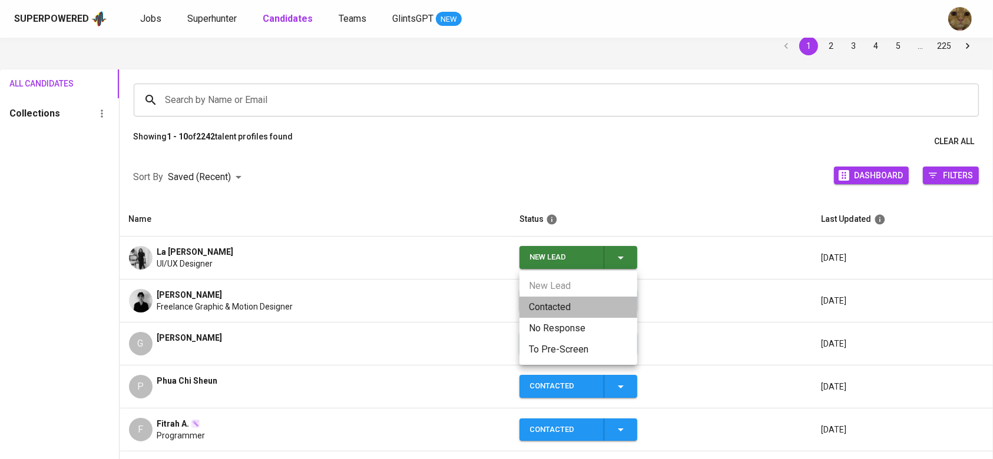
click at [554, 308] on li "Contacted" at bounding box center [578, 307] width 118 height 21
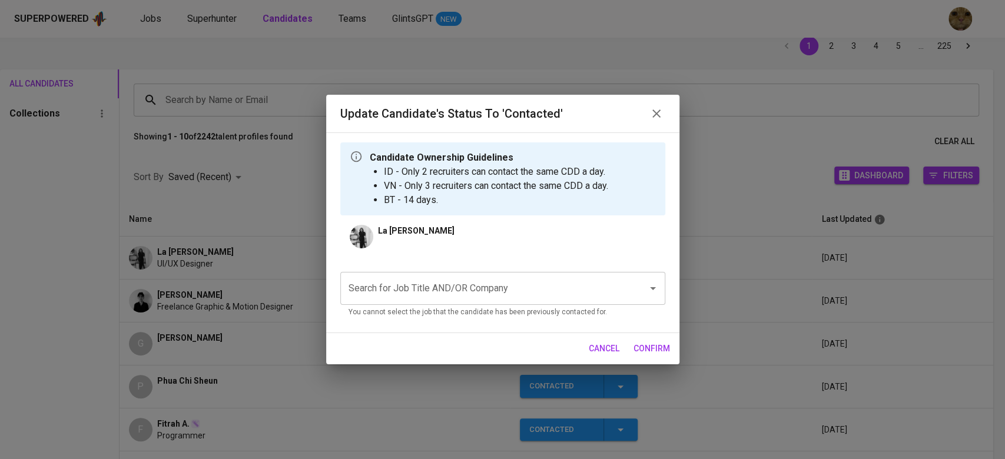
click at [414, 292] on input "Search for Job Title AND/OR Company" at bounding box center [486, 288] width 281 height 22
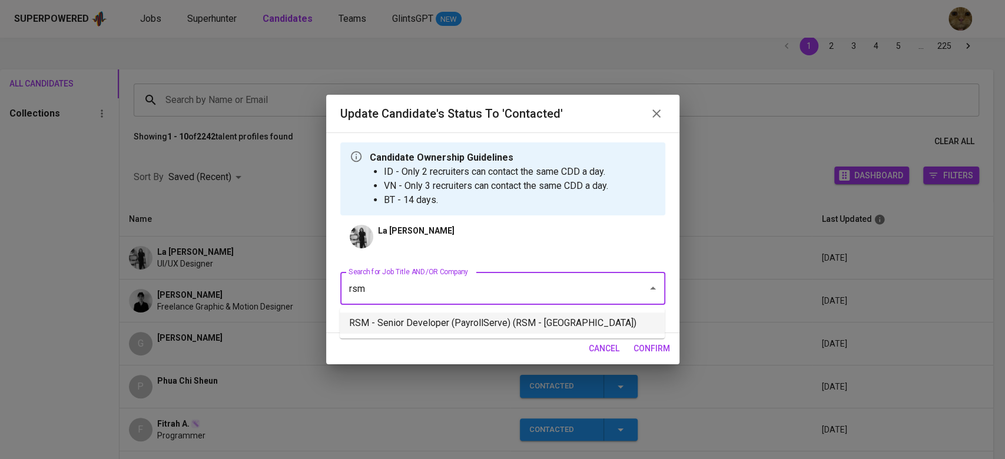
click at [389, 328] on li "RSM - Senior Developer (PayrollServe) (RSM - [GEOGRAPHIC_DATA])" at bounding box center [502, 323] width 325 height 21
type input "rsm"
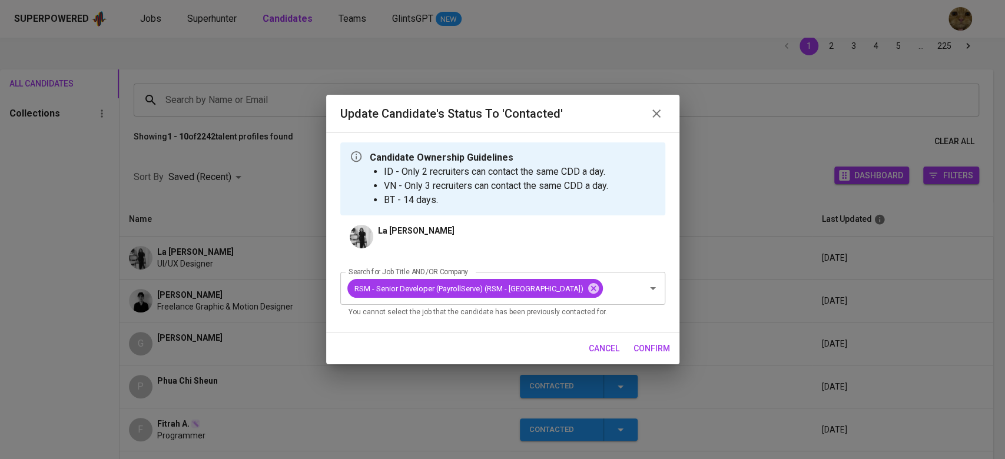
click at [657, 351] on span "confirm" at bounding box center [652, 349] width 37 height 15
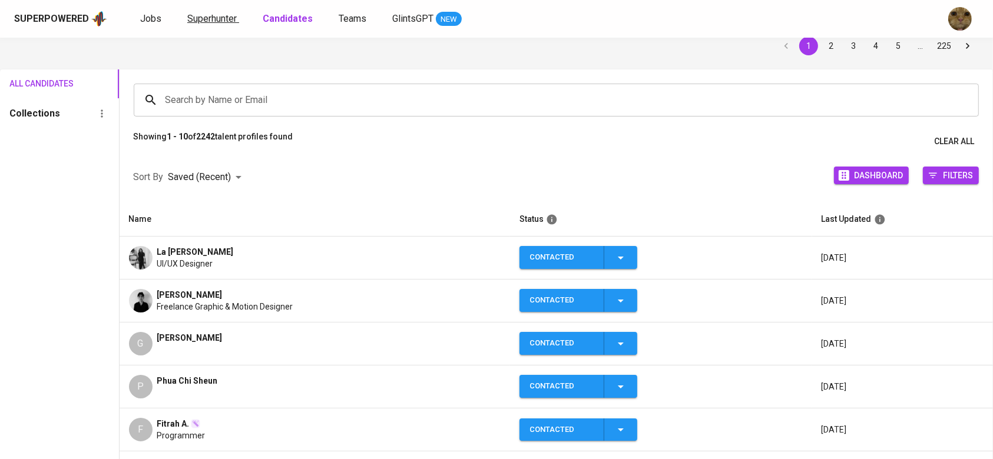
click at [203, 15] on span "Superhunter" at bounding box center [211, 18] width 49 height 11
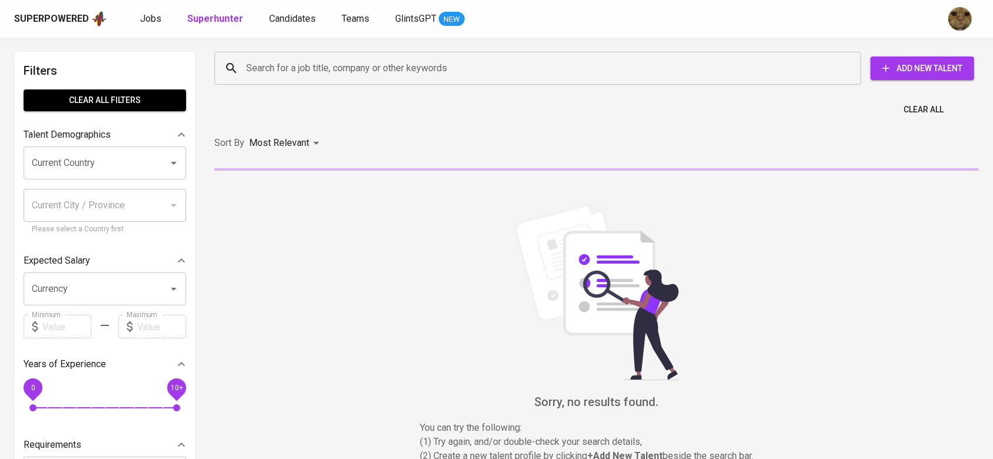
click at [338, 64] on input "Search for a job title, company or other keywords" at bounding box center [540, 68] width 595 height 22
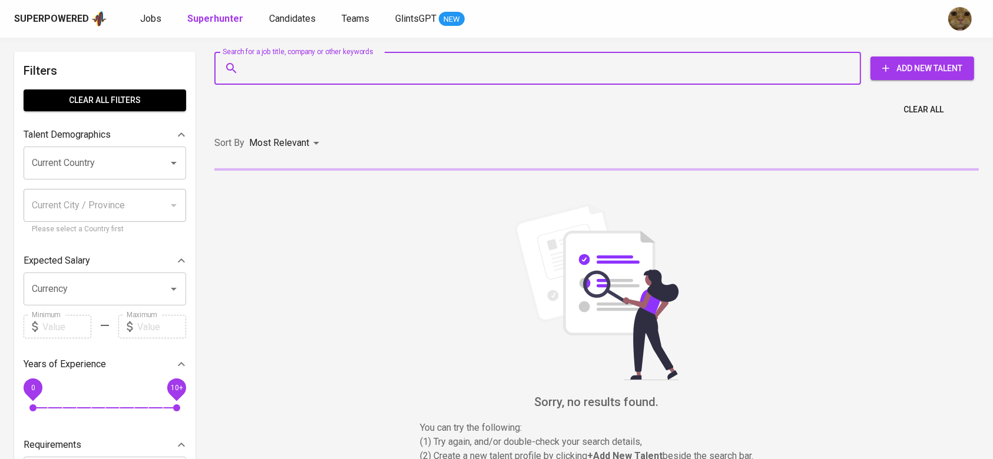
paste input "[EMAIL_ADDRESS][DOMAIN_NAME]"
type input "[EMAIL_ADDRESS][DOMAIN_NAME]"
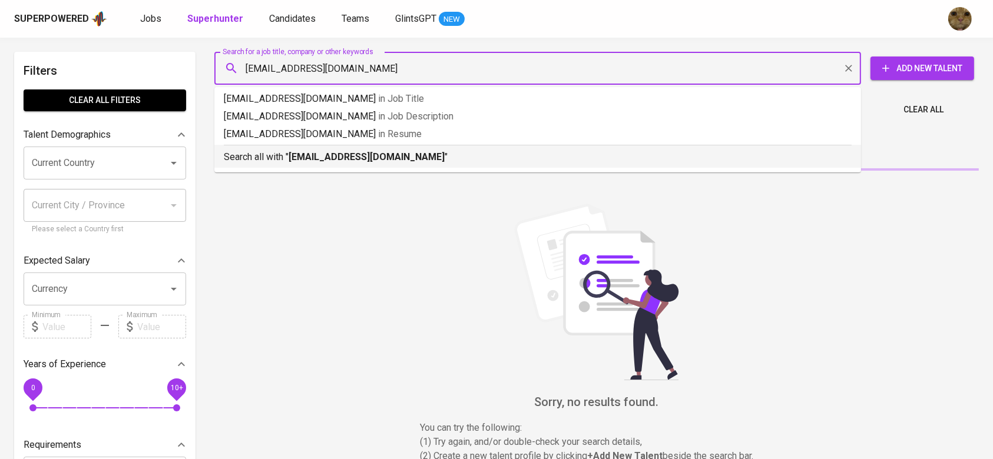
click at [297, 151] on b "[EMAIL_ADDRESS][DOMAIN_NAME]" at bounding box center [367, 156] width 156 height 11
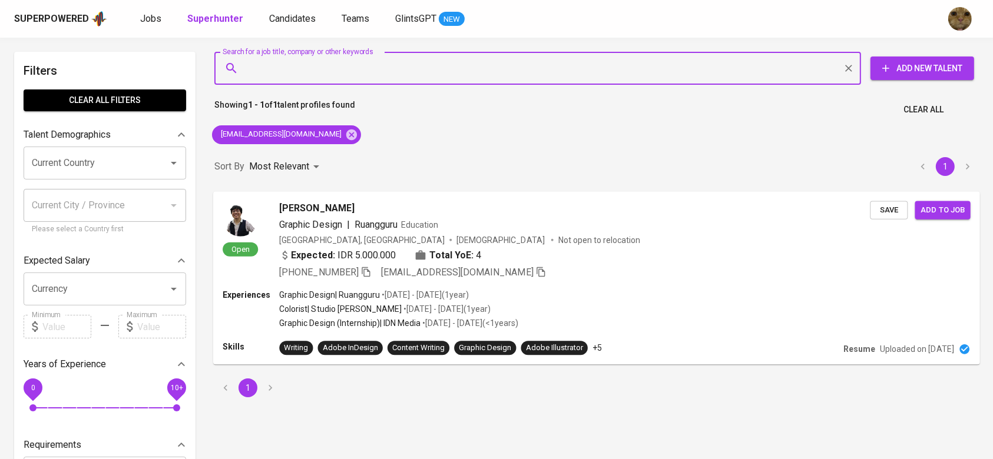
click at [715, 239] on div "[GEOGRAPHIC_DATA], [GEOGRAPHIC_DATA] [DEMOGRAPHIC_DATA] Not open to relocation" at bounding box center [574, 240] width 591 height 12
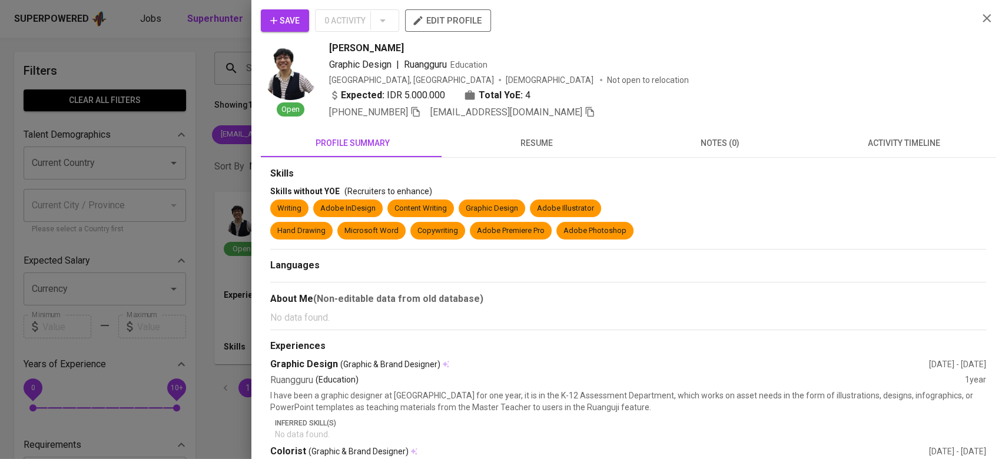
click at [867, 147] on span "activity timeline" at bounding box center [904, 143] width 170 height 15
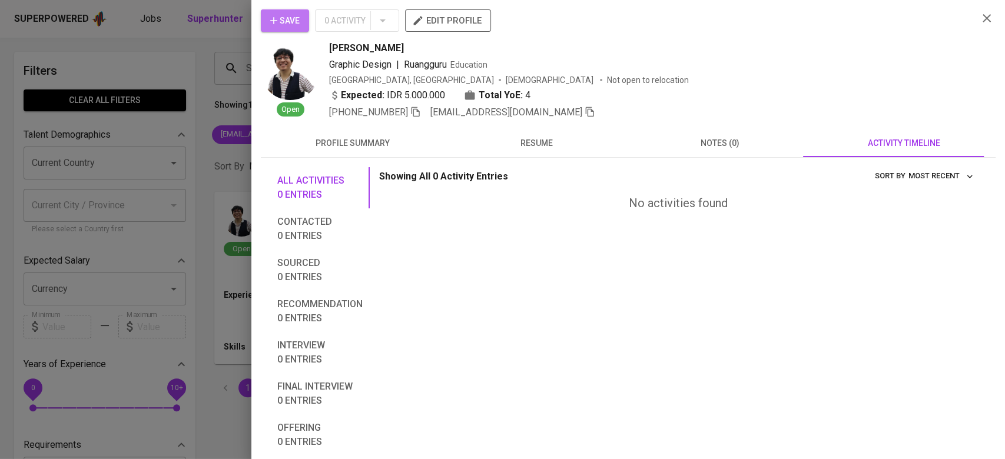
click at [293, 14] on span "Save" at bounding box center [284, 21] width 29 height 15
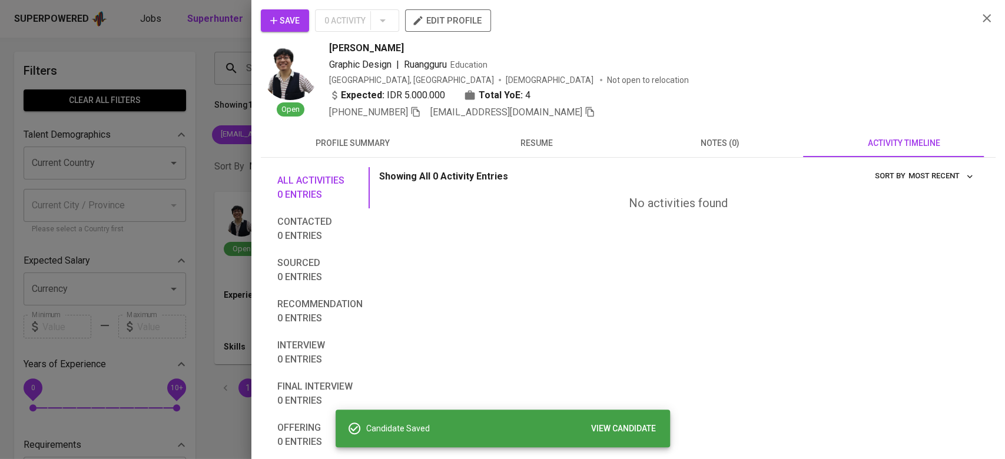
click at [258, 32] on div "Save 0 Activity edit profile Open [PERSON_NAME] Graphic Design | Ruangguru Educ…" at bounding box center [628, 229] width 754 height 459
click at [238, 27] on div at bounding box center [502, 229] width 1005 height 459
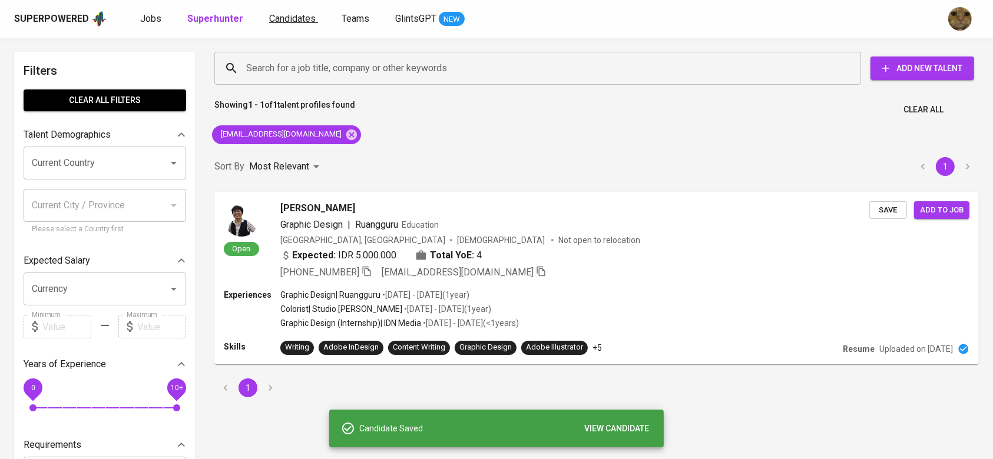
click at [285, 24] on link "Candidates" at bounding box center [293, 19] width 49 height 15
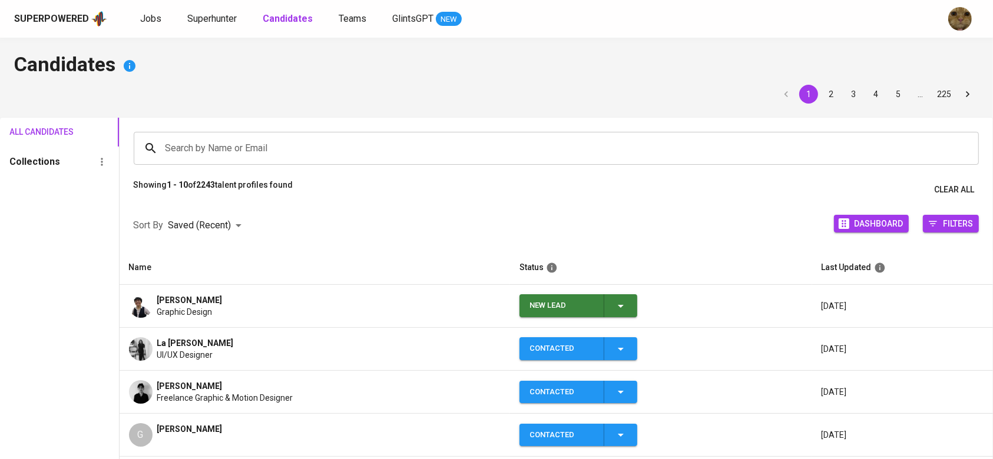
scroll to position [89, 0]
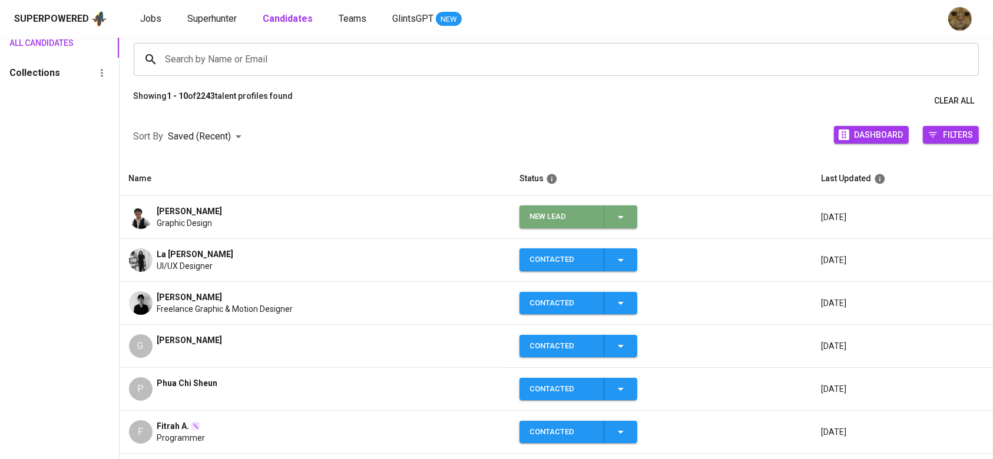
click at [623, 227] on div "New Lead" at bounding box center [578, 216] width 98 height 23
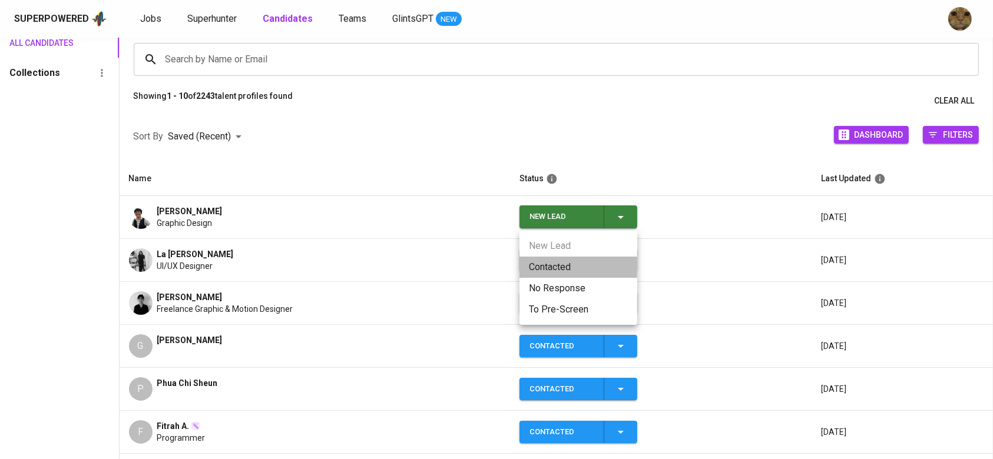
click at [536, 274] on li "Contacted" at bounding box center [578, 267] width 118 height 21
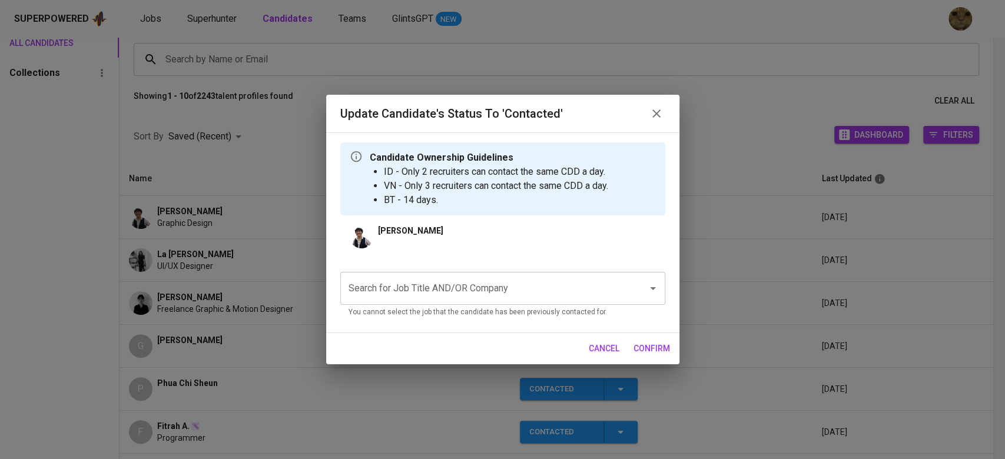
click at [443, 270] on div "Search for Job Title AND/OR Company Search for Job Title AND/OR Company You can…" at bounding box center [502, 293] width 325 height 61
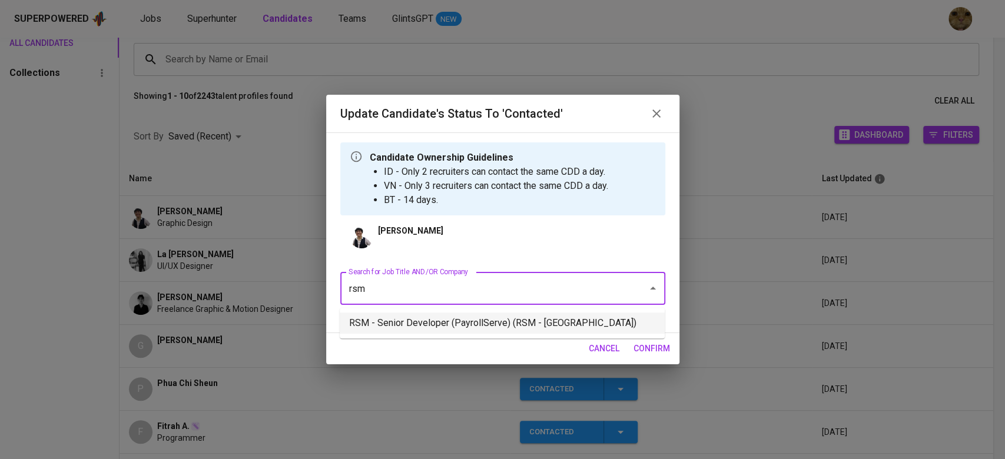
click at [387, 317] on li "RSM - Senior Developer (PayrollServe) (RSM - [GEOGRAPHIC_DATA])" at bounding box center [502, 323] width 325 height 21
type input "rsm"
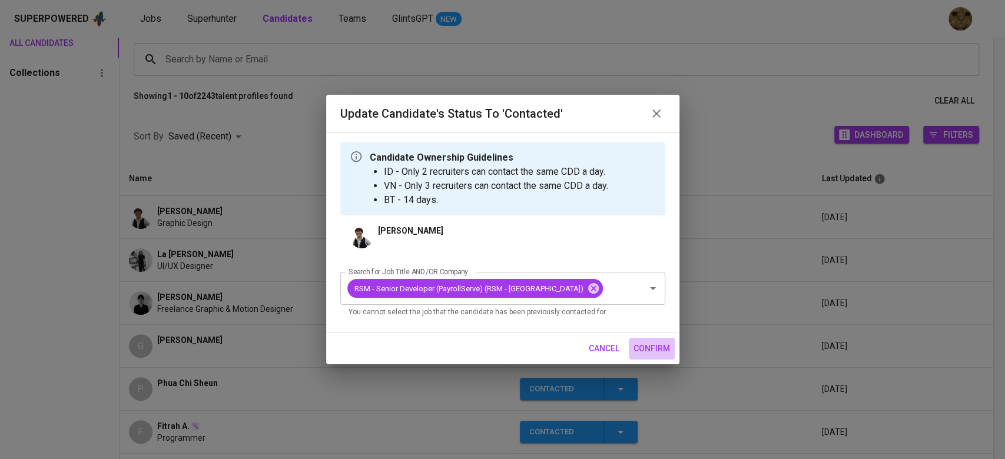
click at [646, 356] on span "confirm" at bounding box center [652, 349] width 37 height 15
